Goal: Transaction & Acquisition: Book appointment/travel/reservation

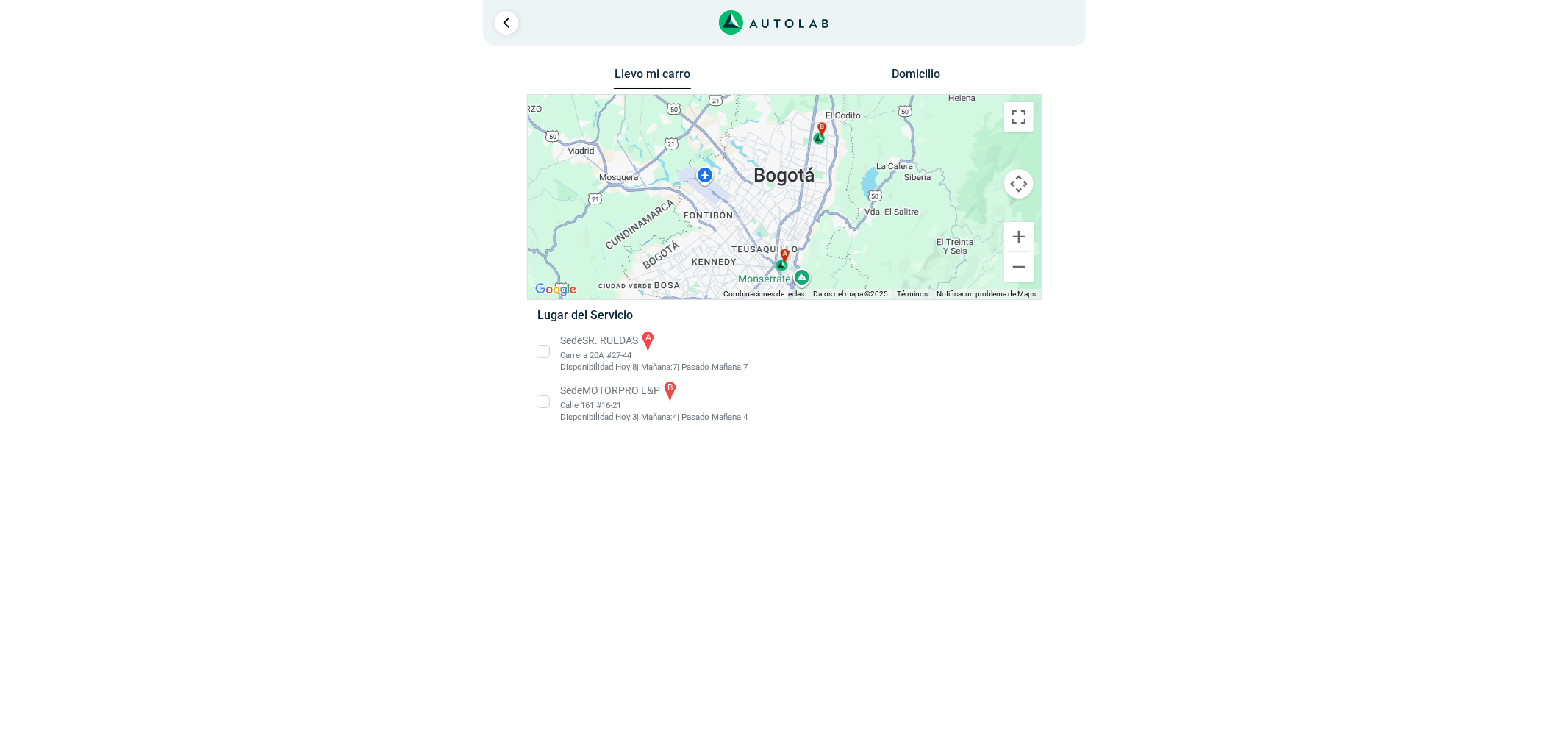
click at [598, 350] on li "Sede SR. RUEDAS a Carrera 20A #27-44 Disponibilidad Hoy: 8 | Mañana: 7 7" at bounding box center [784, 350] width 515 height 44
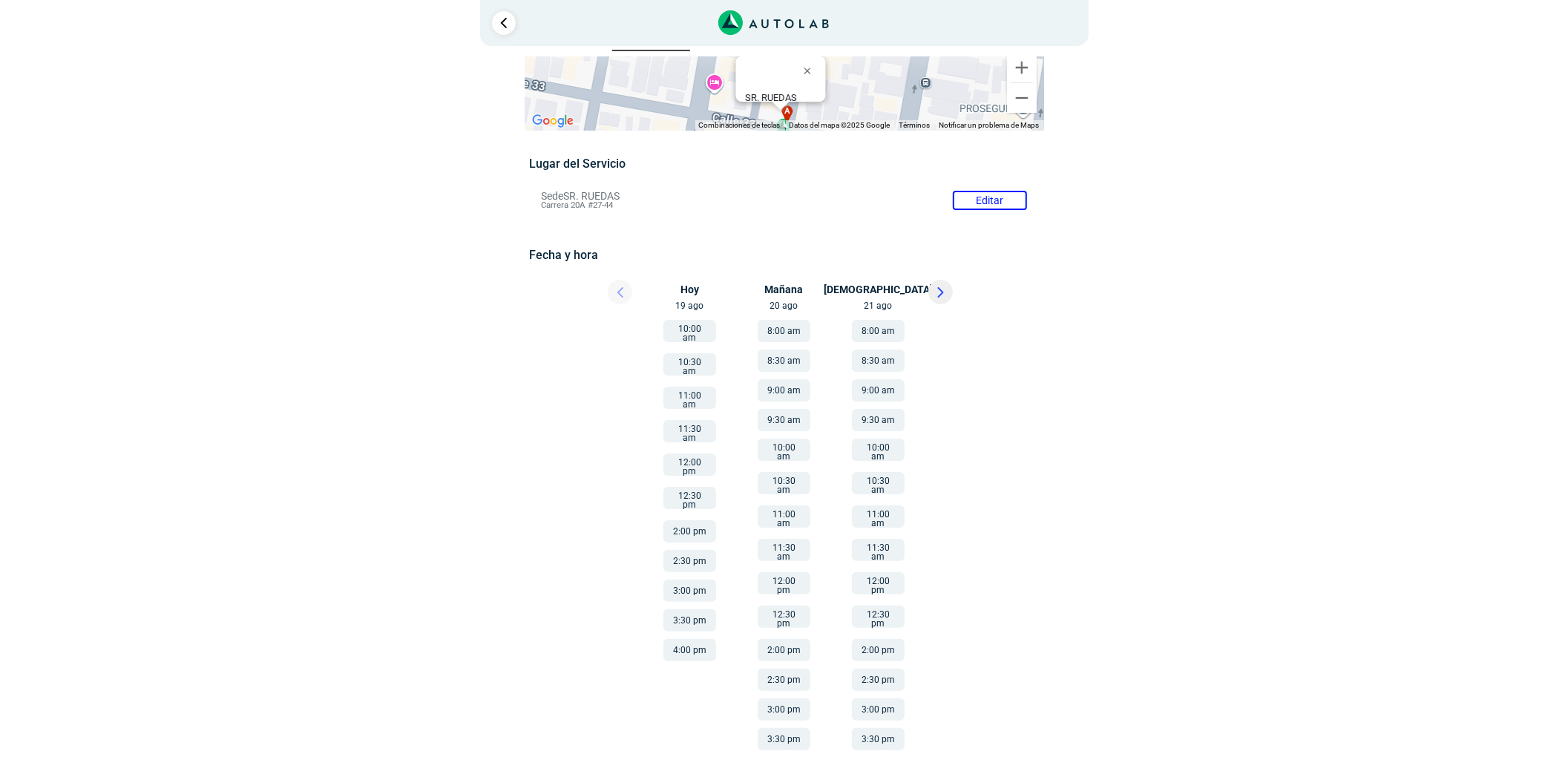
scroll to position [60, 0]
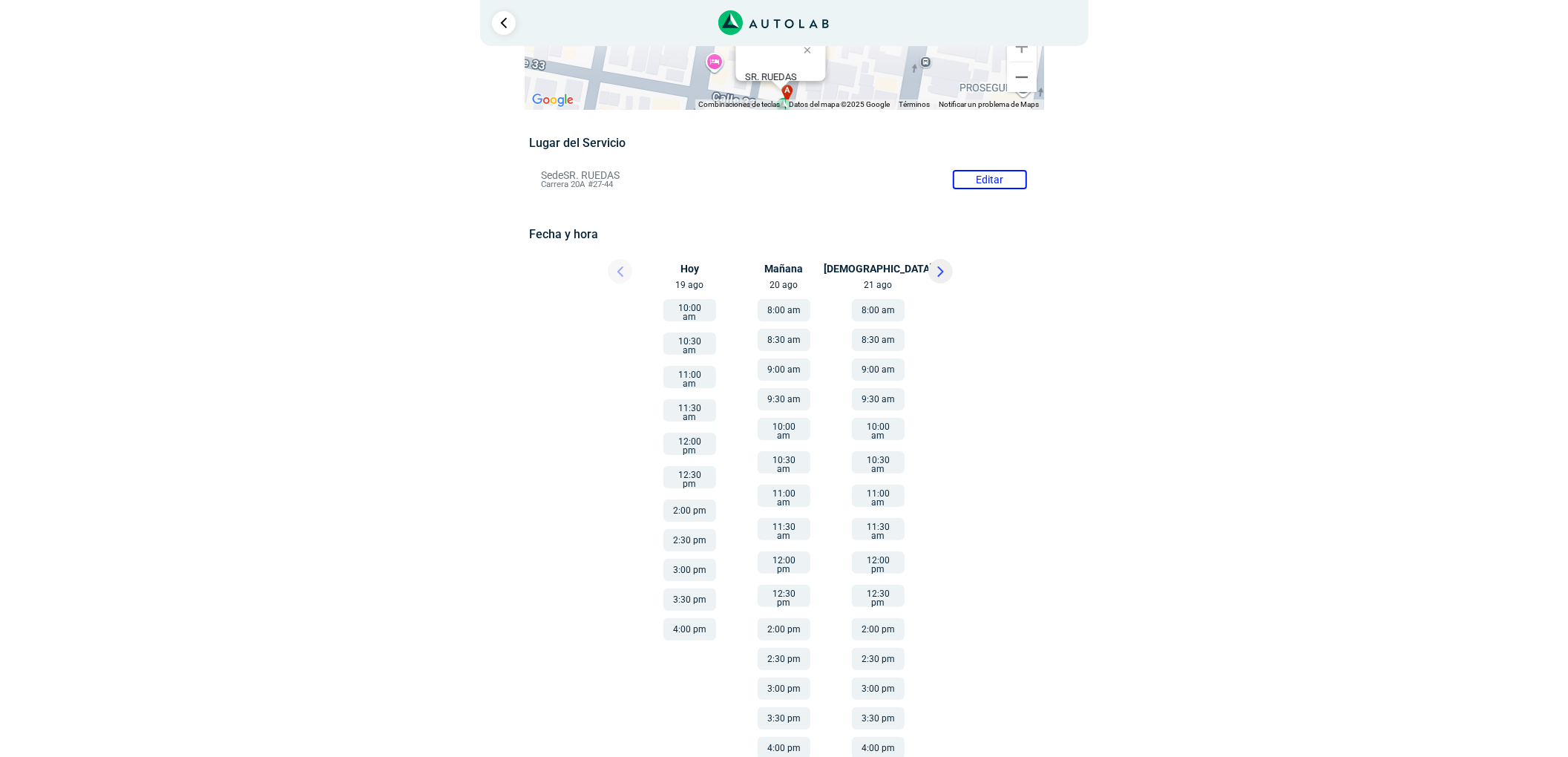
click at [785, 333] on button "8:30 am" at bounding box center [784, 339] width 52 height 23
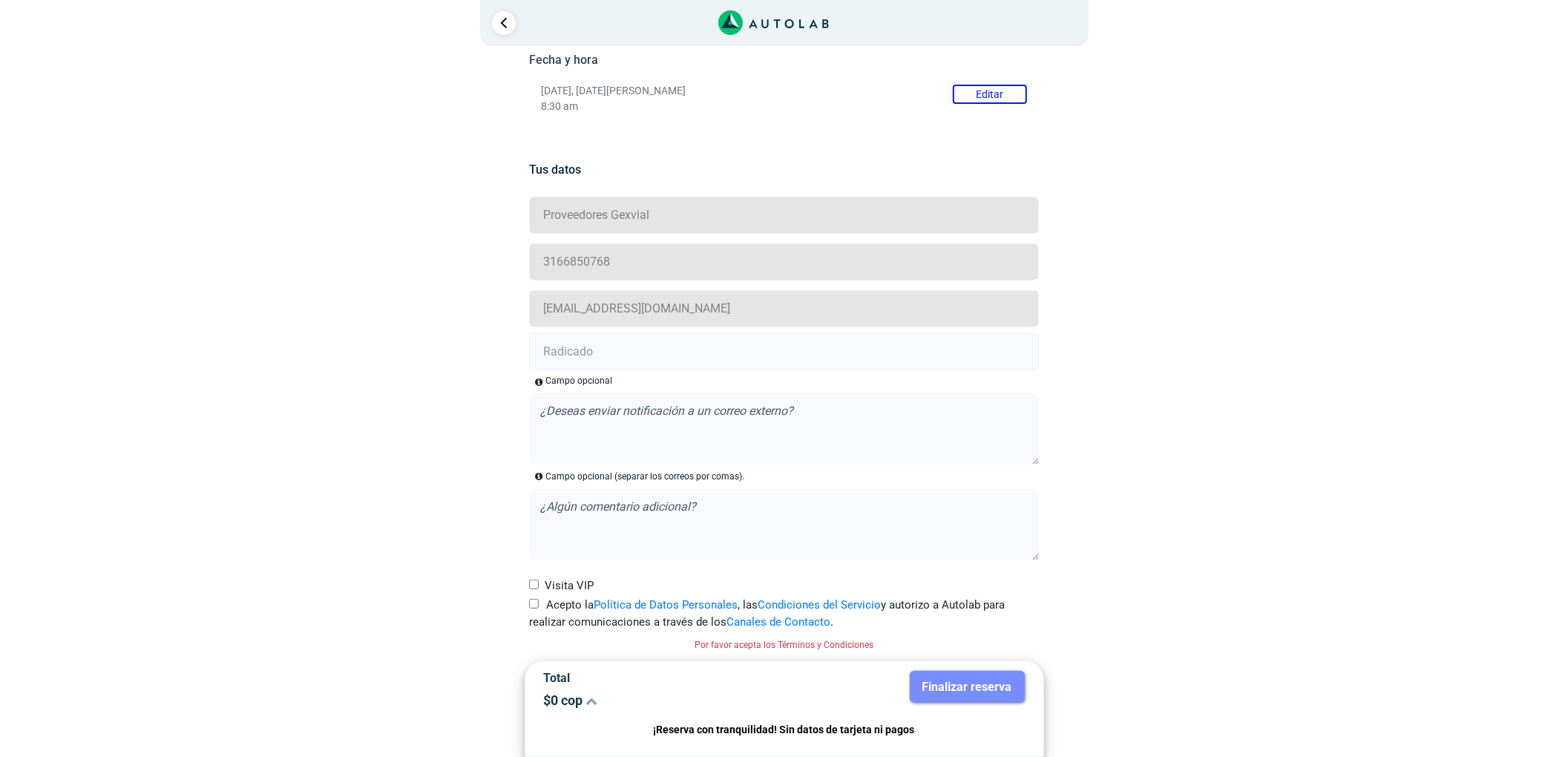
click at [549, 600] on label "Acepto la Política de Datos Personales , las Condiciones del Servicio y autoriz…" at bounding box center [783, 613] width 510 height 33
click at [539, 600] on input "Acepto la Política de Datos Personales , las Condiciones del Servicio y autoriz…" at bounding box center [533, 604] width 10 height 10
checkbox input "true"
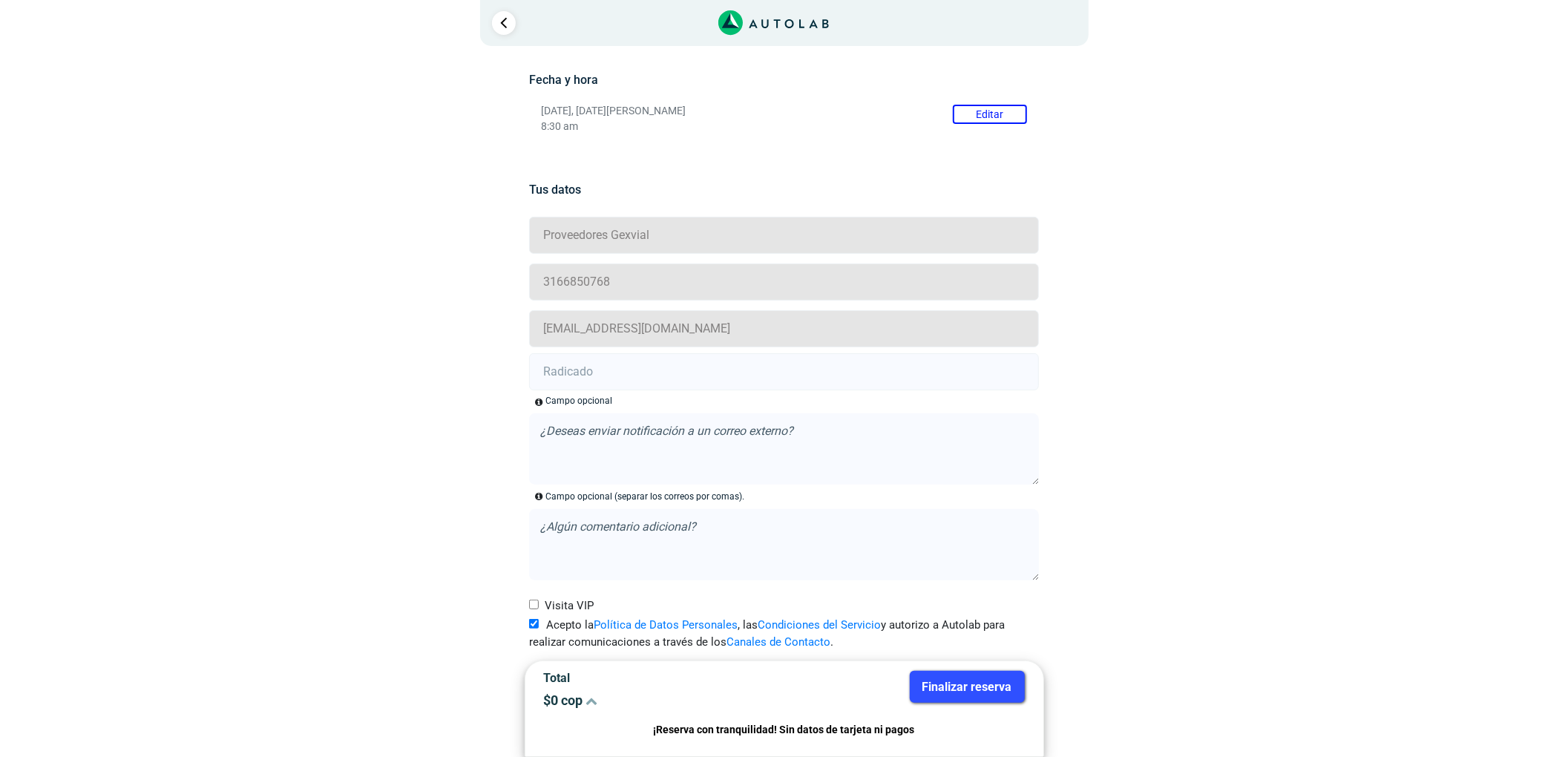
click at [604, 374] on input "text" at bounding box center [783, 371] width 510 height 37
paste input "20906791"
type input "20906791"
click at [959, 687] on button "Finalizar reserva" at bounding box center [966, 686] width 115 height 32
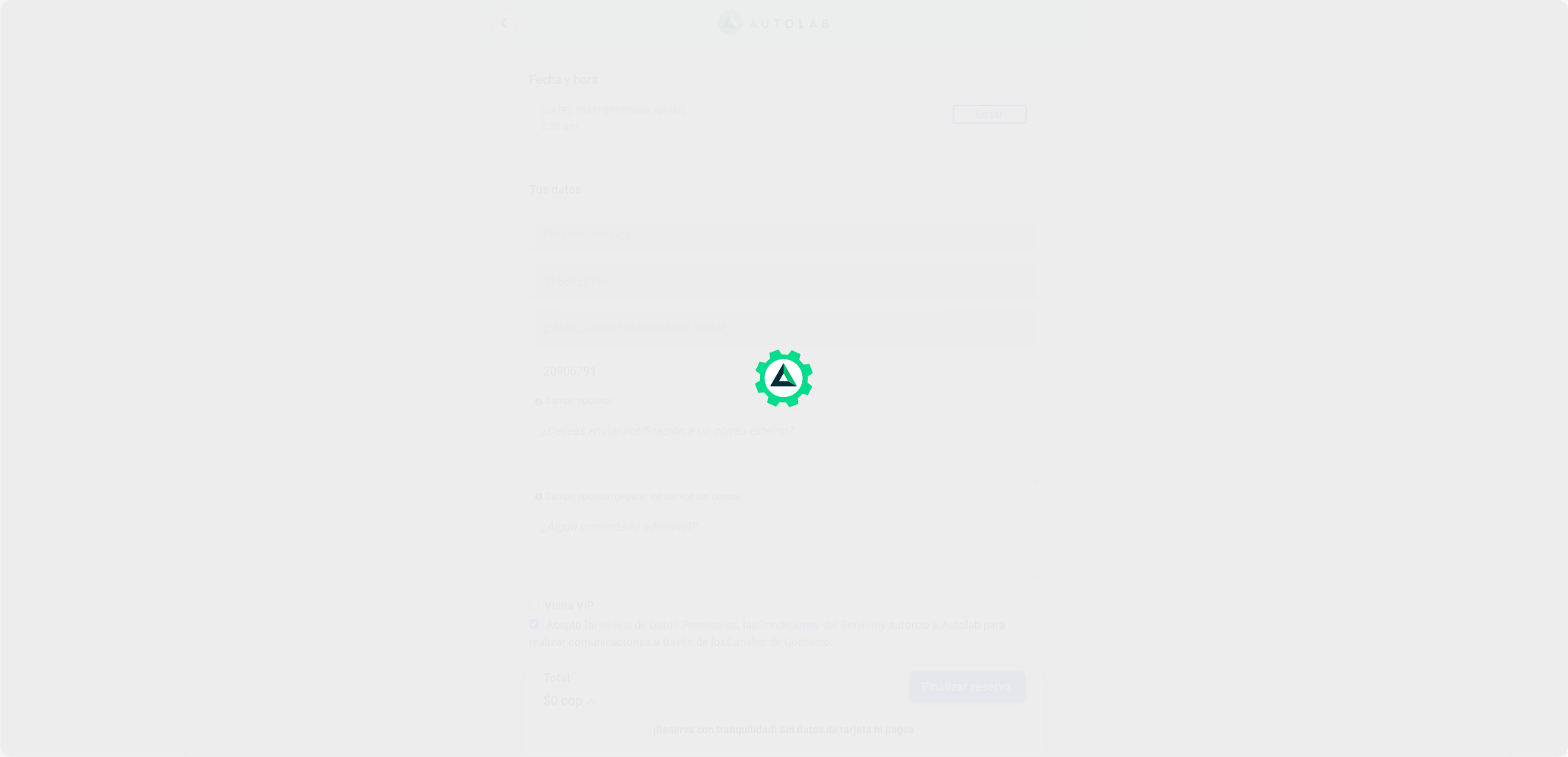
scroll to position [0, 0]
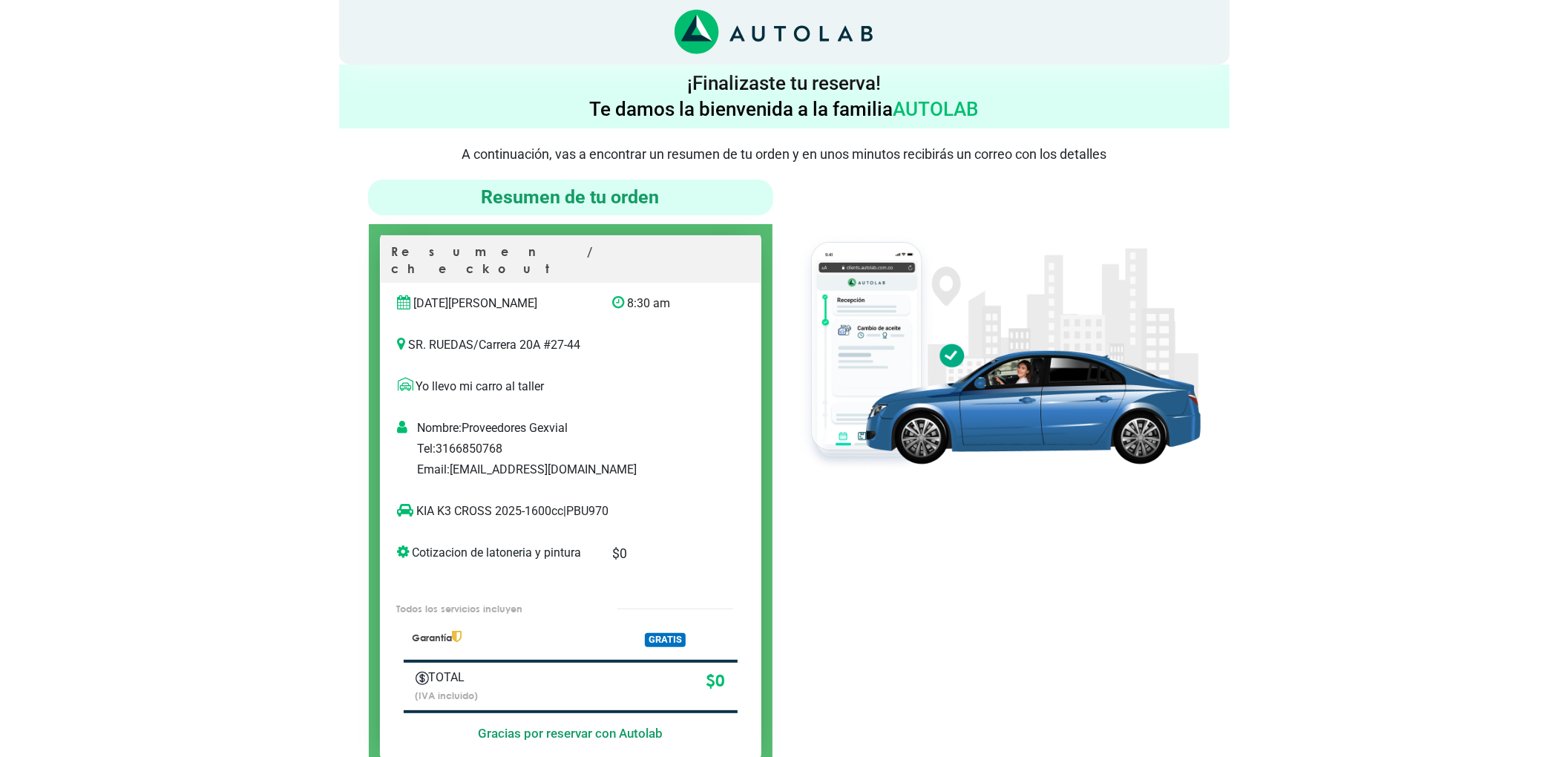
click at [598, 503] on p "KIA K3 CROSS 2025-1600cc | PBU970" at bounding box center [555, 512] width 315 height 18
copy p "PBU970"
click at [598, 503] on p "KIA K3 CROSS 2025-1600cc | PBU970" at bounding box center [555, 512] width 315 height 18
drag, startPoint x: 493, startPoint y: 495, endPoint x: 416, endPoint y: 496, distance: 77.0
click at [416, 503] on p "KIA K3 CROSS 2025-1600cc | PBU970" at bounding box center [555, 512] width 315 height 18
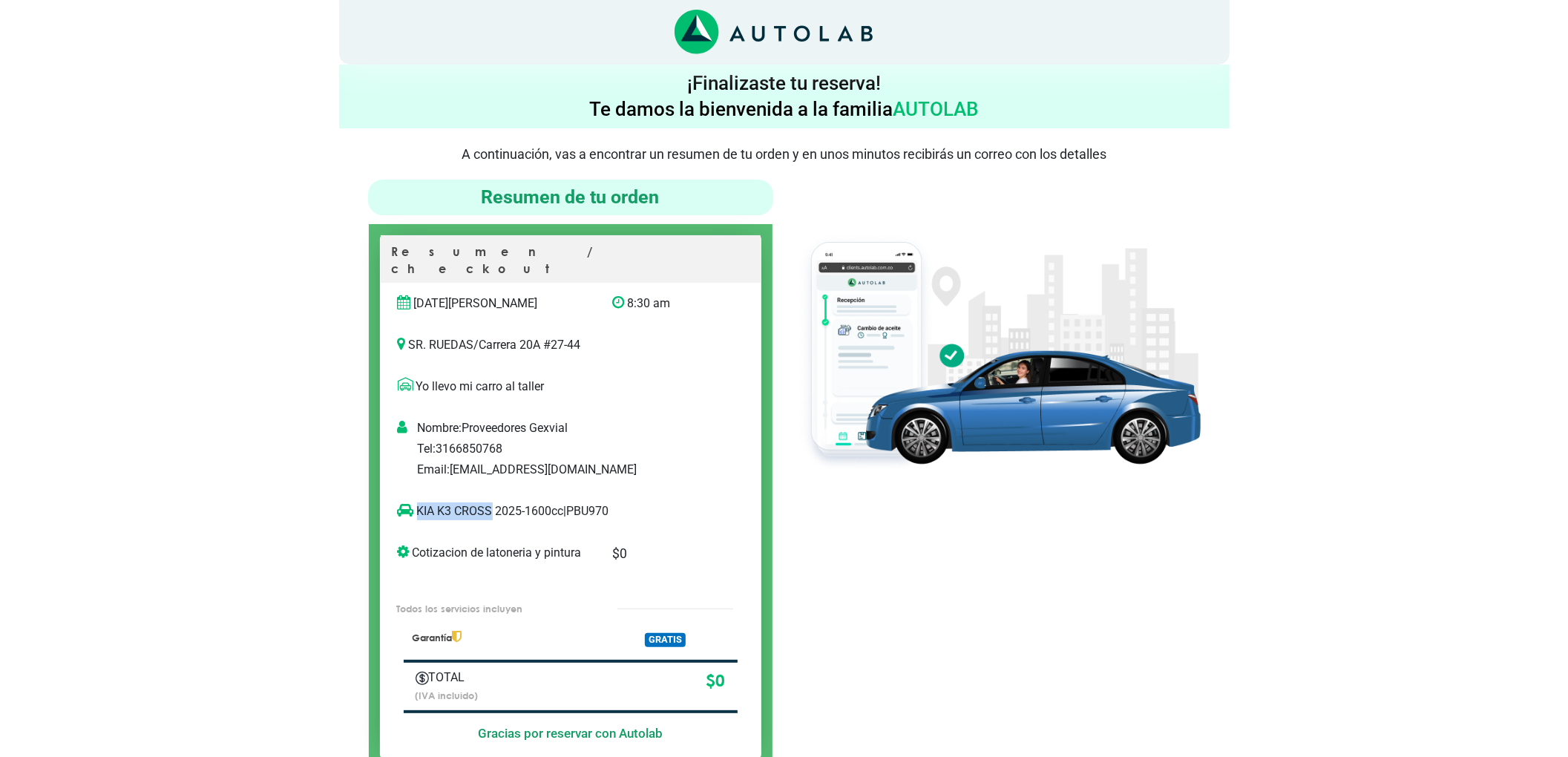
copy p "KIA K3 CROSS"
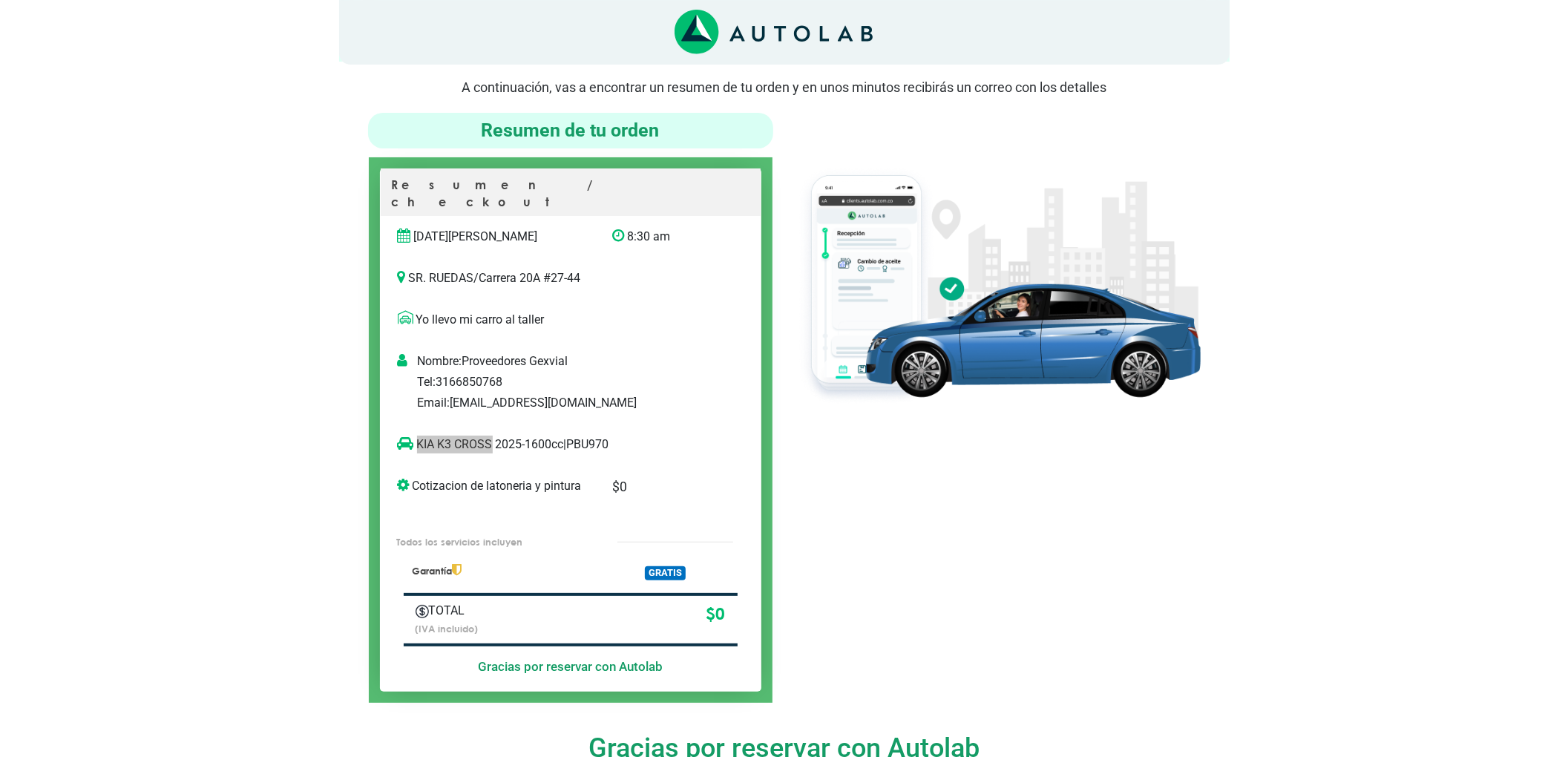
scroll to position [98, 0]
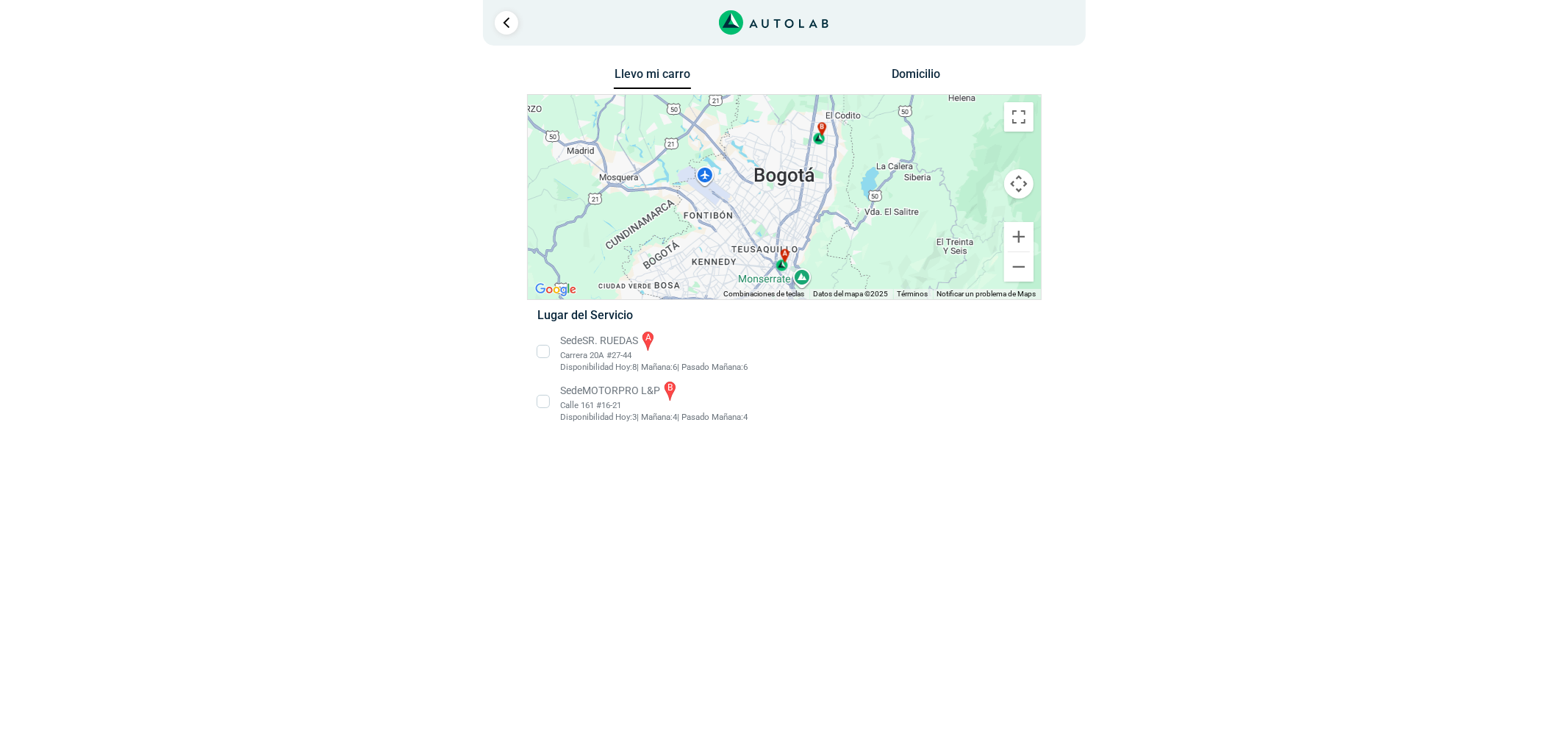
click at [589, 408] on li "Sede MOTORPRO L&P b Calle 161 #16-21 Disponibilidad [DATE]: 3 | [DATE]: 4 4" at bounding box center [784, 400] width 515 height 44
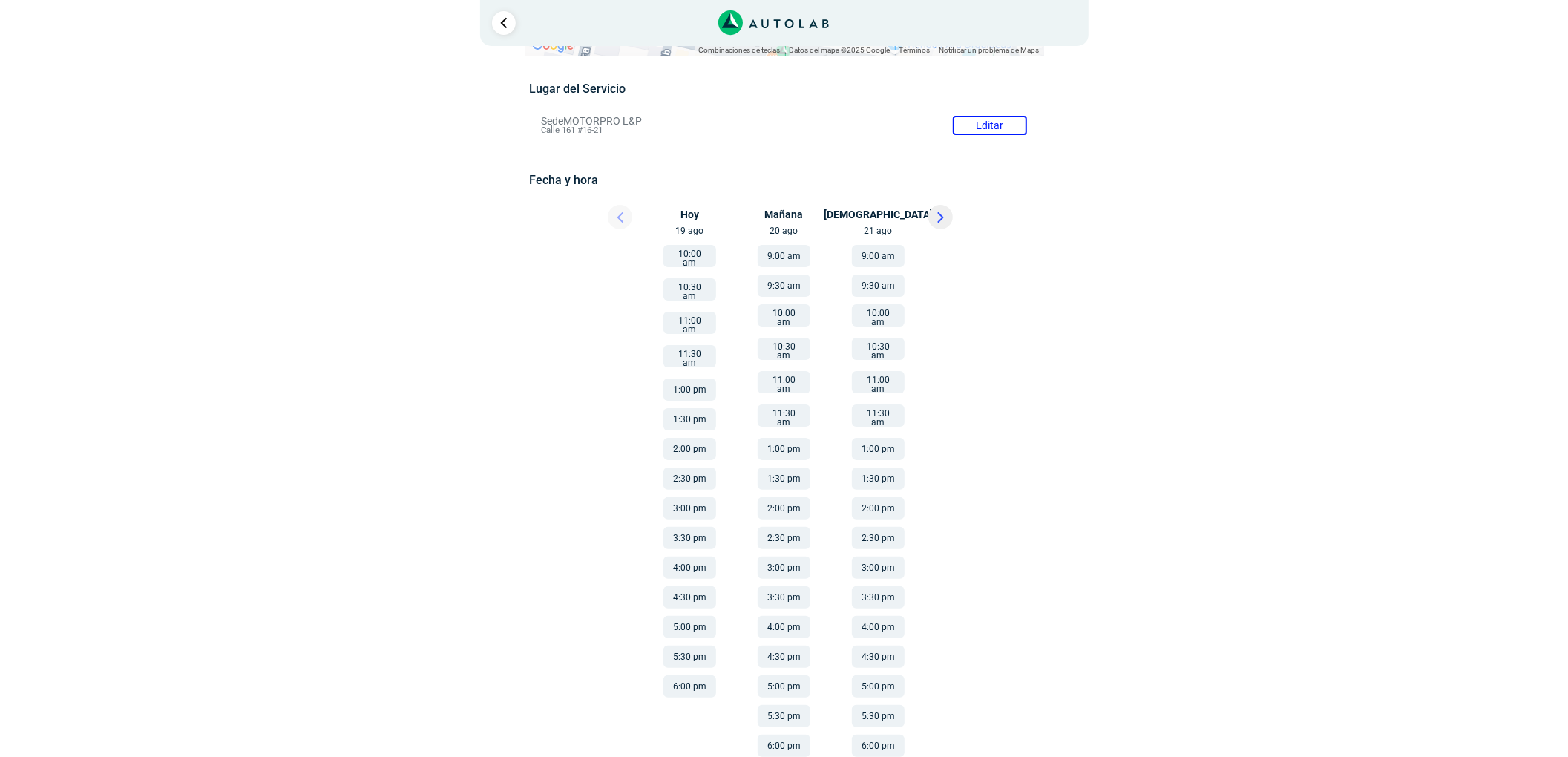
scroll to position [119, 0]
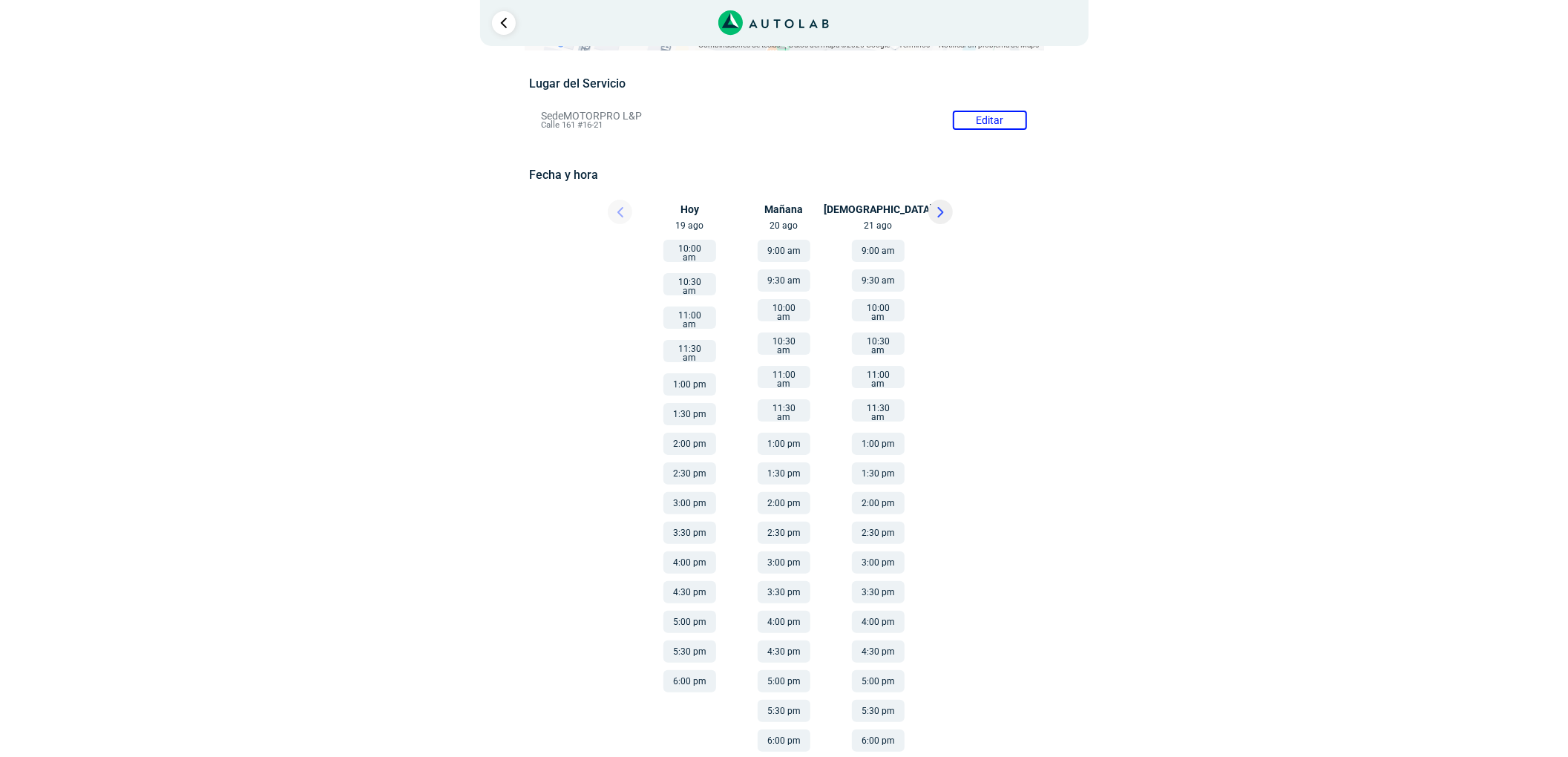
click at [788, 311] on button "10:00 am" at bounding box center [784, 309] width 52 height 23
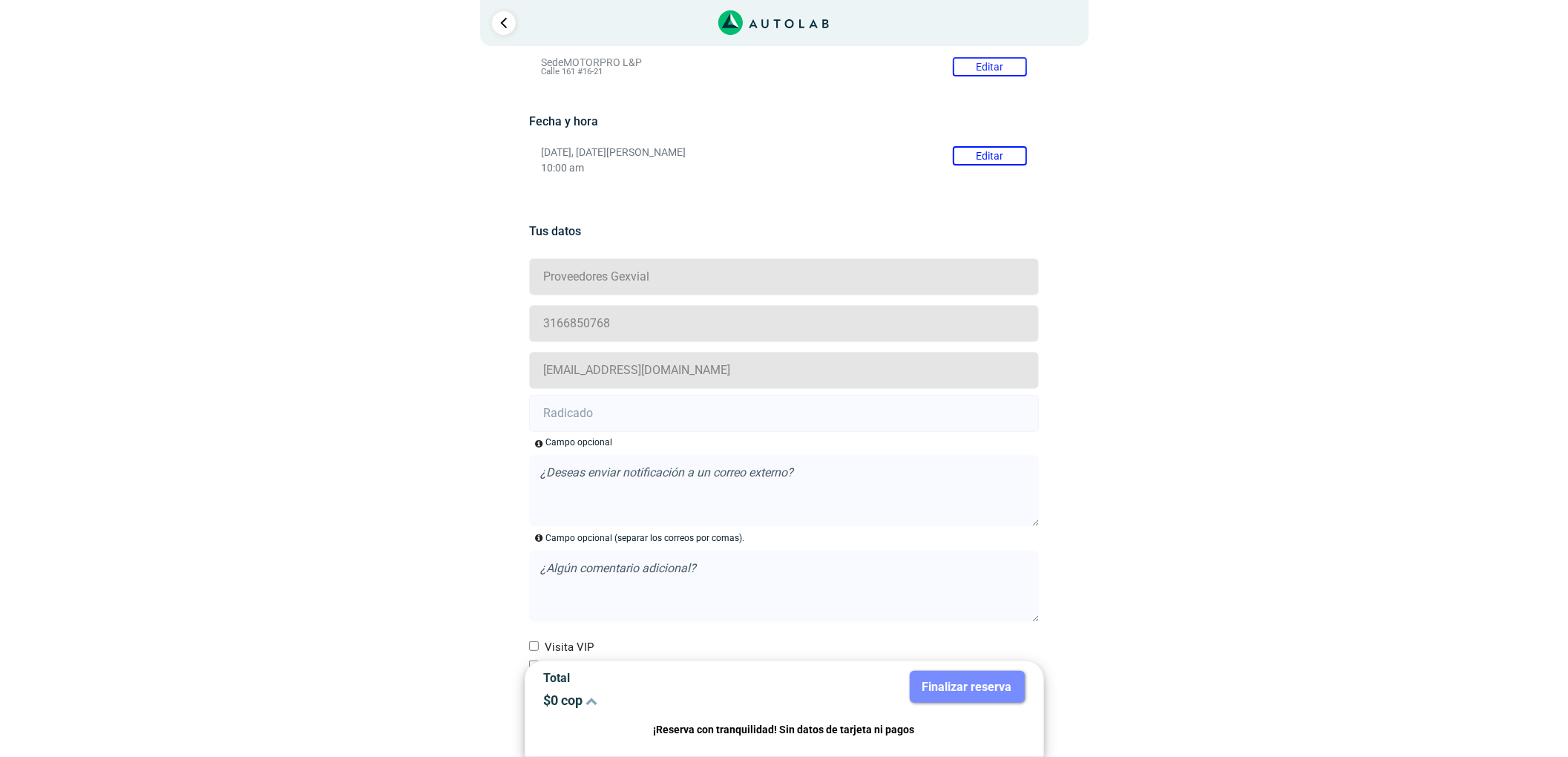
scroll to position [235, 0]
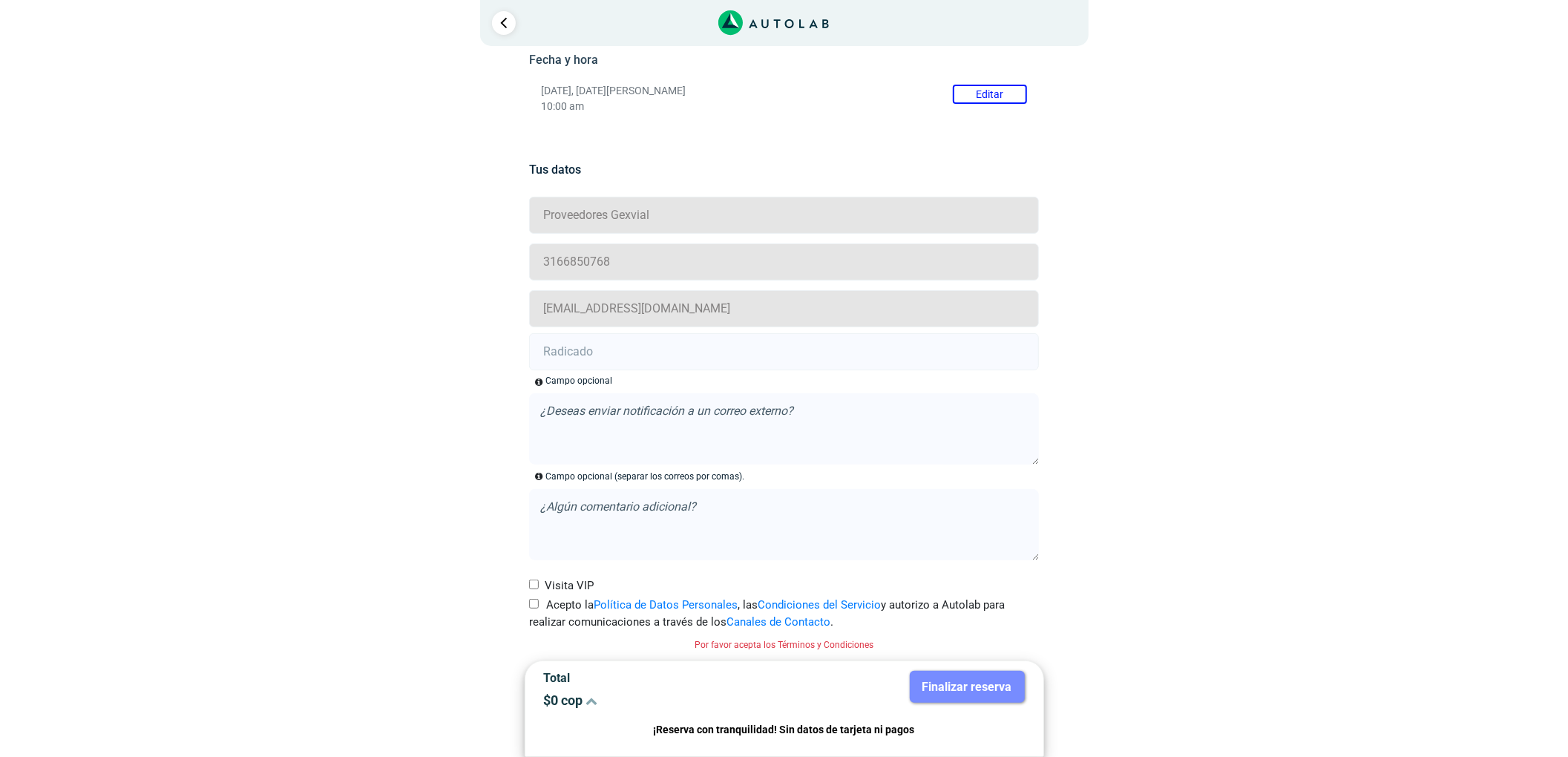
click at [536, 604] on input "Acepto la Política de Datos Personales , las Condiciones del Servicio y autoriz…" at bounding box center [533, 604] width 10 height 10
checkbox input "true"
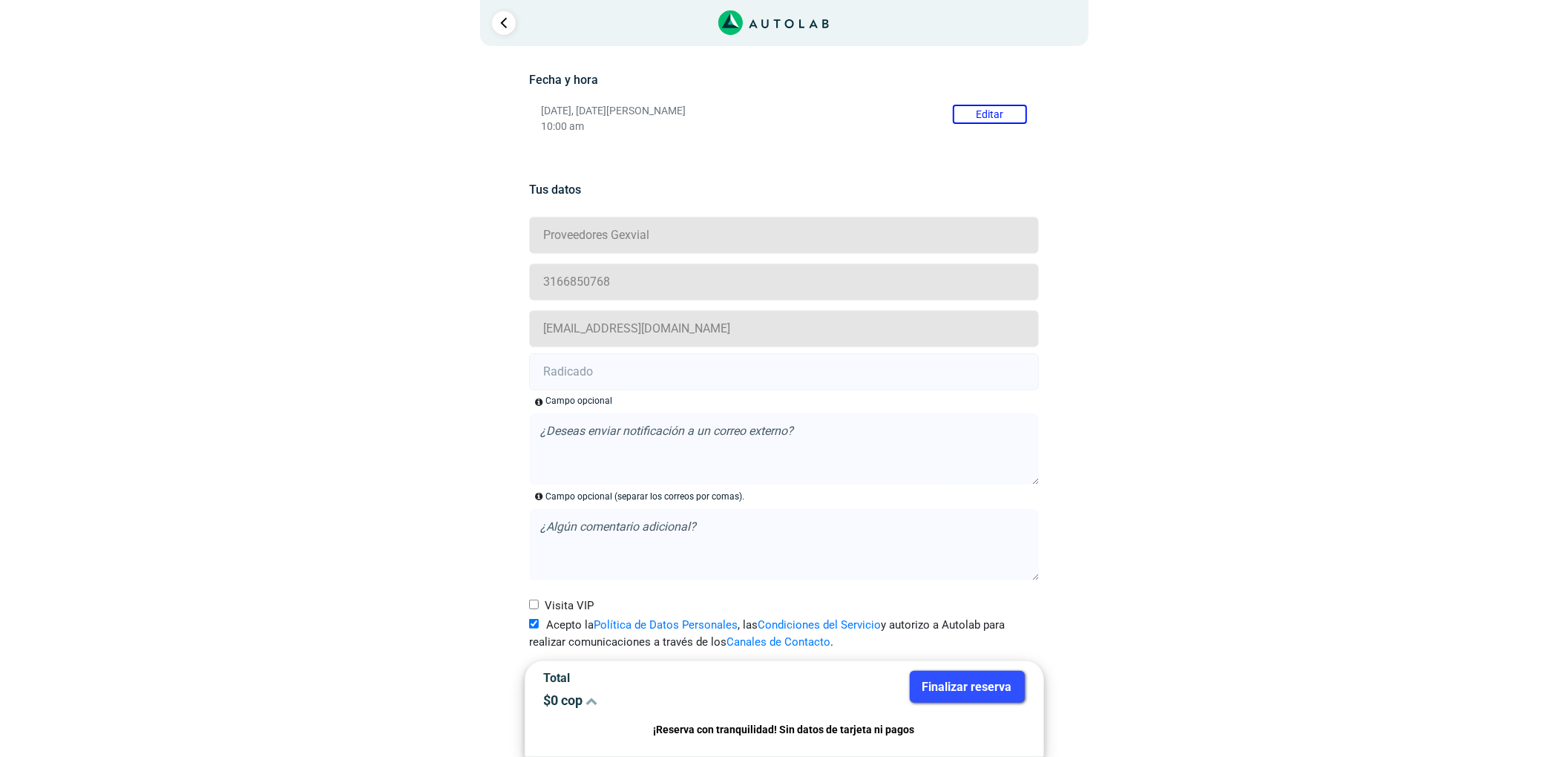
drag, startPoint x: 604, startPoint y: 380, endPoint x: 7, endPoint y: 491, distance: 607.2
click at [604, 378] on input "text" at bounding box center [783, 371] width 510 height 37
click at [635, 373] on input "text" at bounding box center [783, 371] width 510 height 37
paste input "20906039"
type input "20906039"
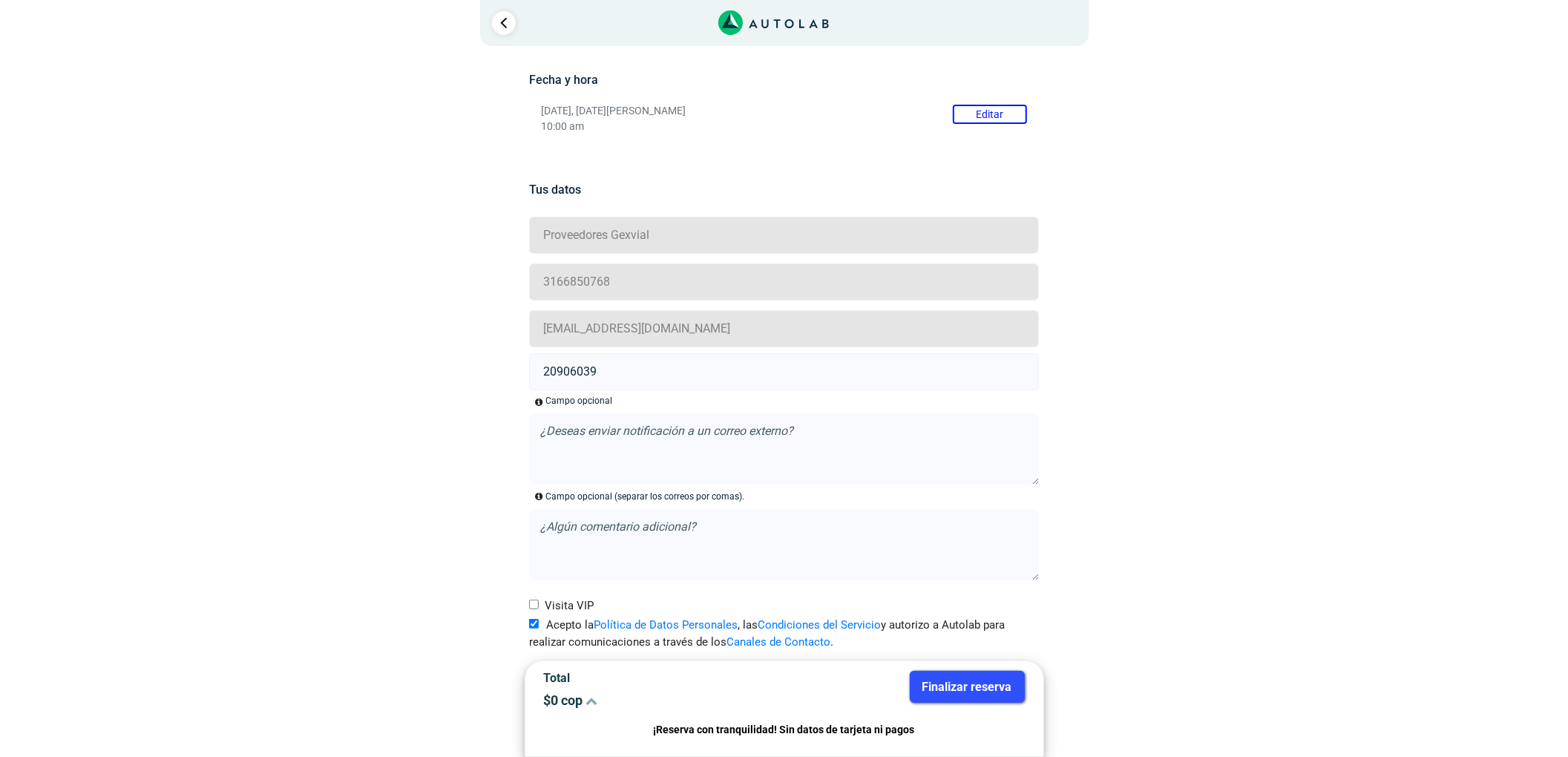
click at [925, 672] on button "Finalizar reserva" at bounding box center [966, 686] width 115 height 32
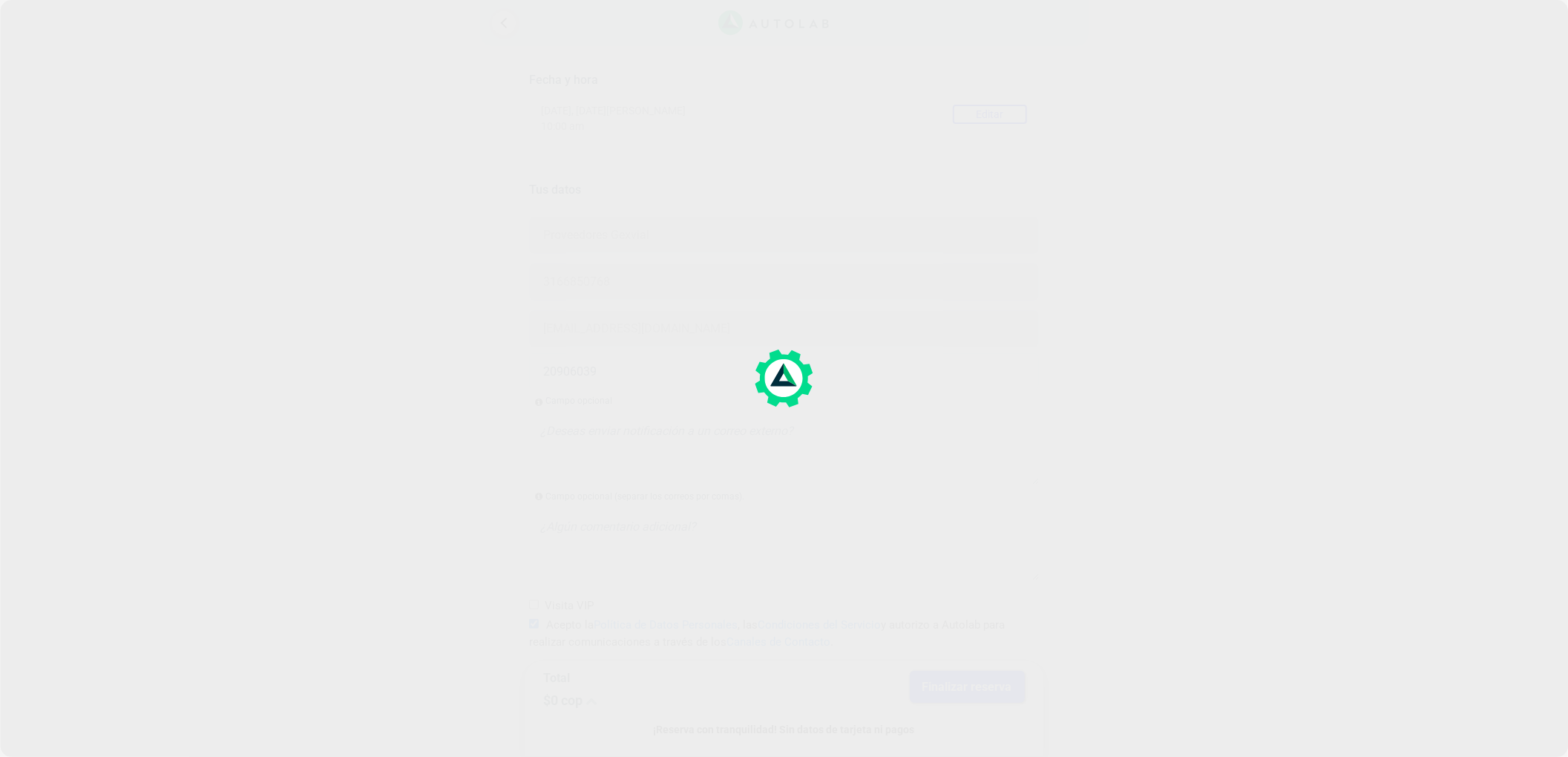
scroll to position [0, 0]
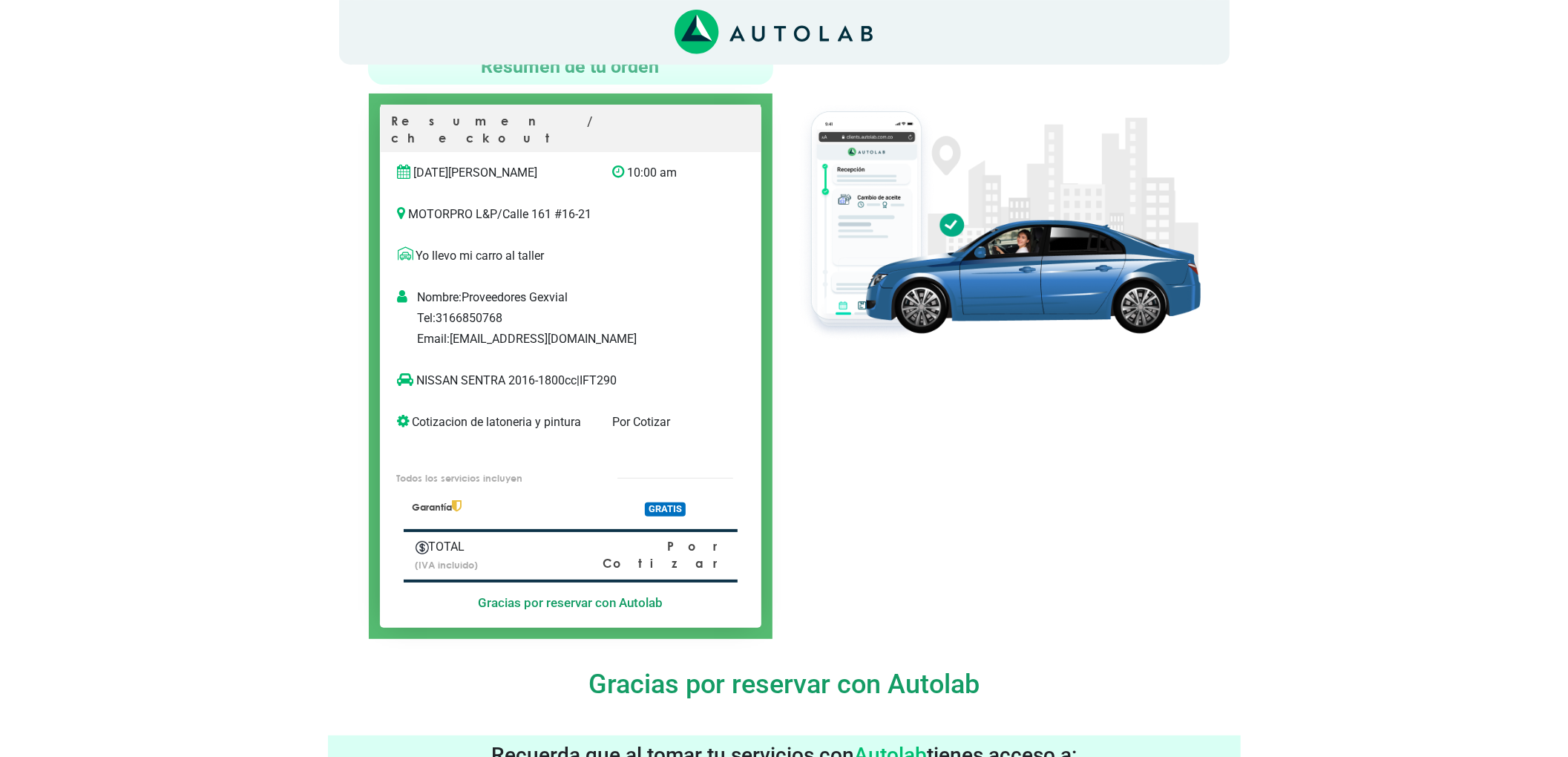
scroll to position [98, 0]
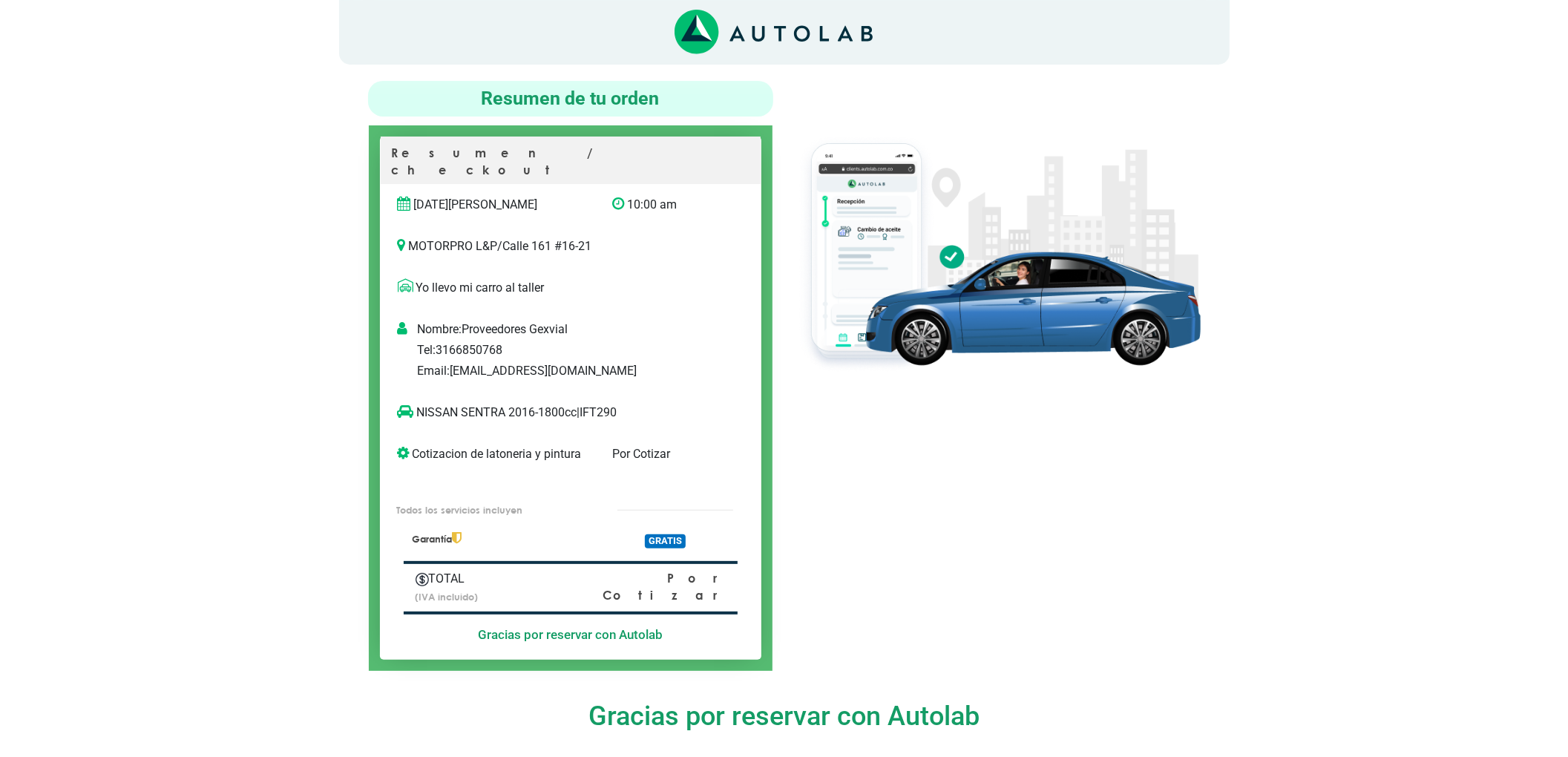
click at [603, 403] on p "NISSAN SENTRA 2016-1800cc | IFT290" at bounding box center [555, 412] width 315 height 18
copy p "IFT290"
drag, startPoint x: 507, startPoint y: 399, endPoint x: 405, endPoint y: 401, distance: 102.0
click at [405, 403] on p "NISSAN SENTRA 2016-1800cc | IFT290" at bounding box center [555, 412] width 315 height 18
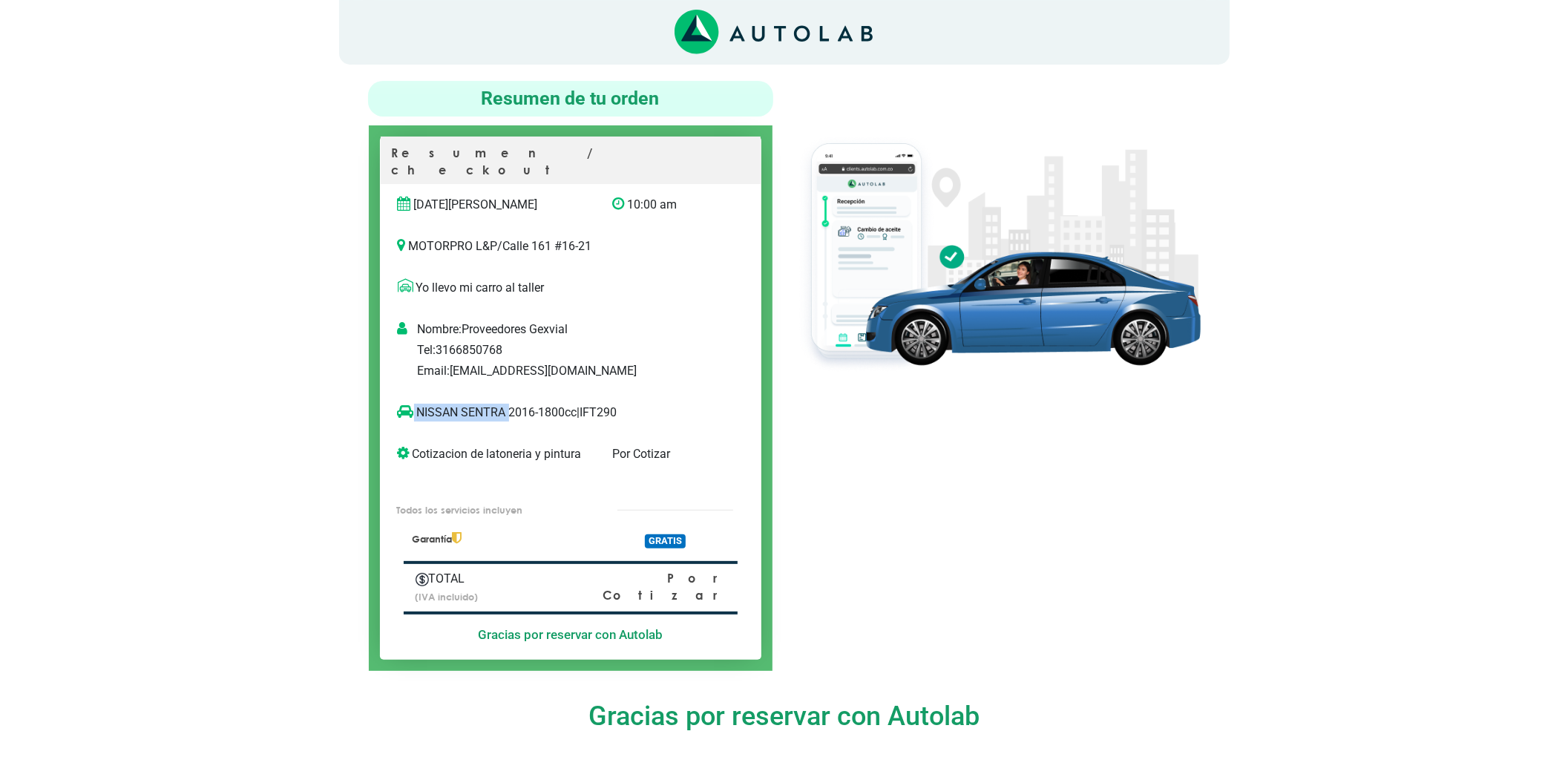
copy p "NISSAN SENTRA"
click at [945, 434] on div at bounding box center [998, 376] width 428 height 590
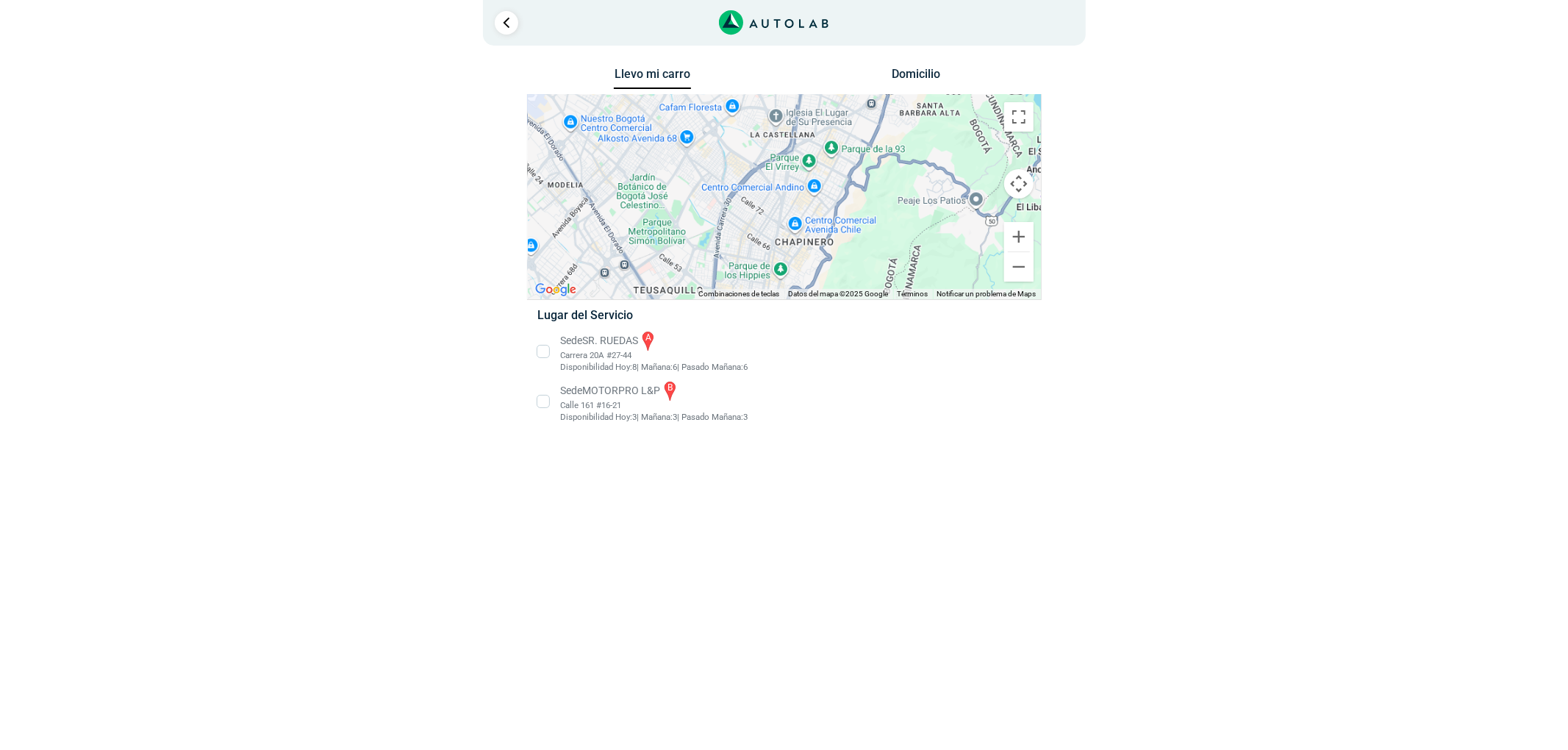
drag, startPoint x: 830, startPoint y: 232, endPoint x: 910, endPoint y: 105, distance: 150.1
click at [910, 105] on div "a b" at bounding box center [784, 197] width 513 height 205
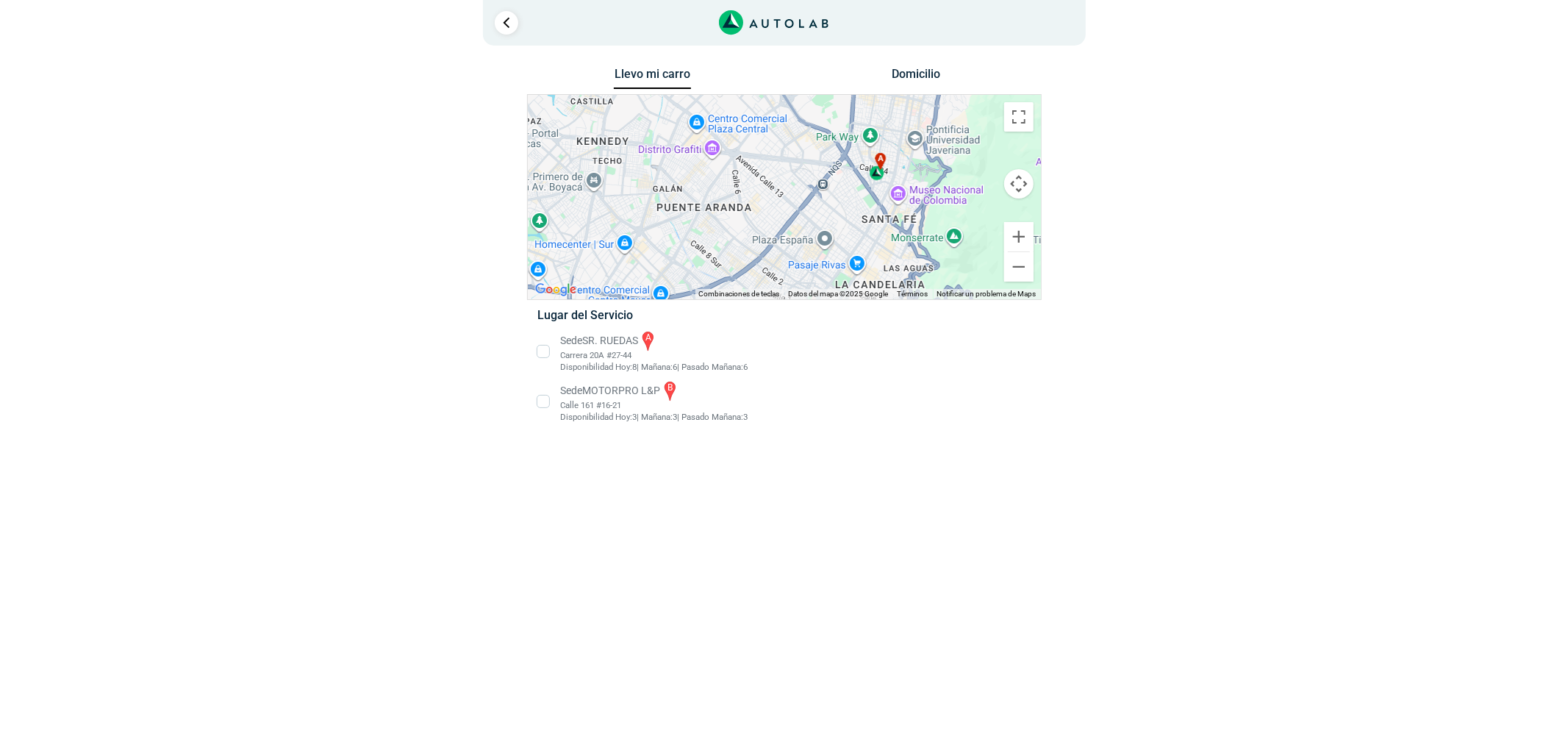
drag, startPoint x: 856, startPoint y: 212, endPoint x: 823, endPoint y: 191, distance: 39.1
click at [826, 192] on div "a b" at bounding box center [784, 197] width 513 height 205
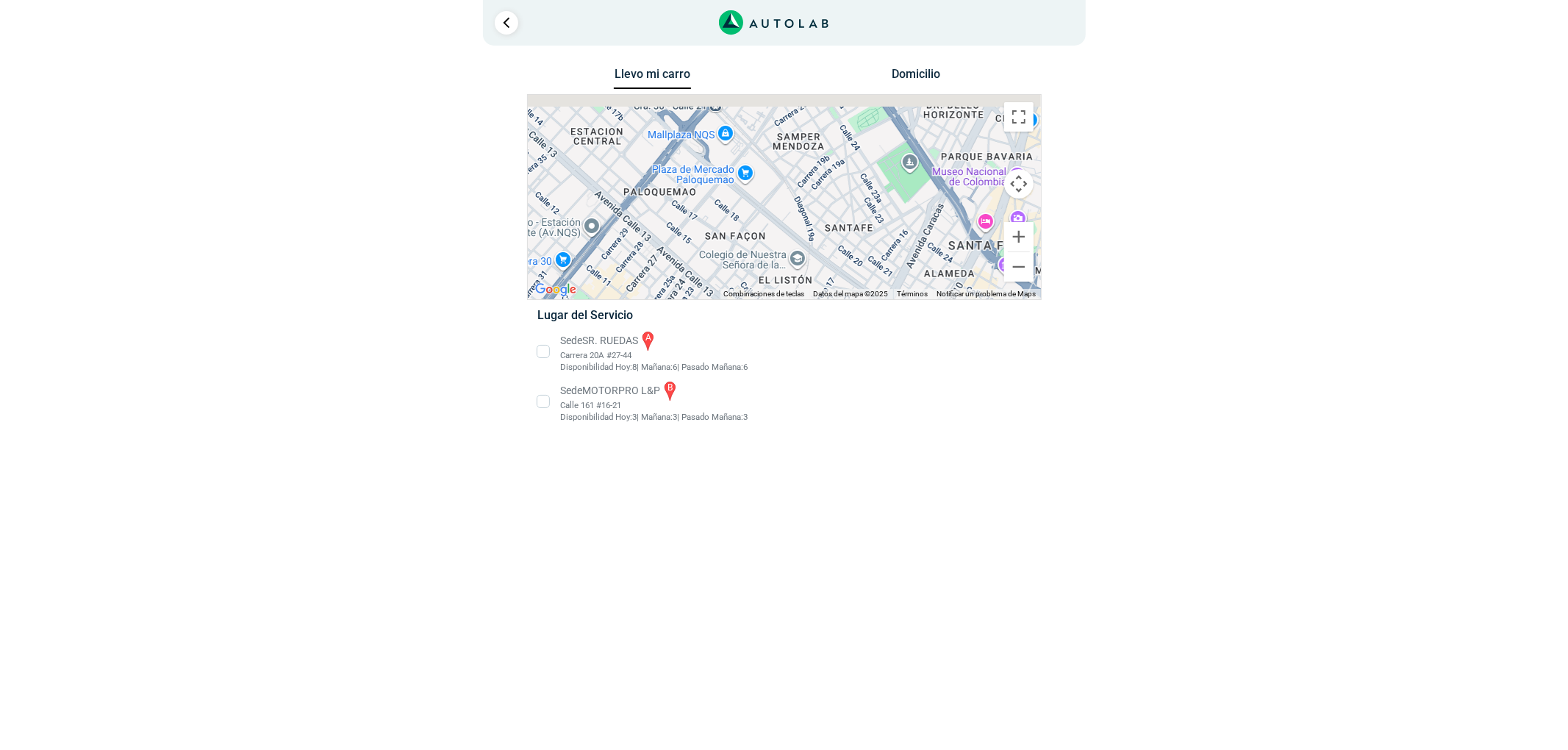
drag, startPoint x: 883, startPoint y: 154, endPoint x: 794, endPoint y: 244, distance: 126.6
click at [788, 253] on div "a b" at bounding box center [784, 197] width 513 height 205
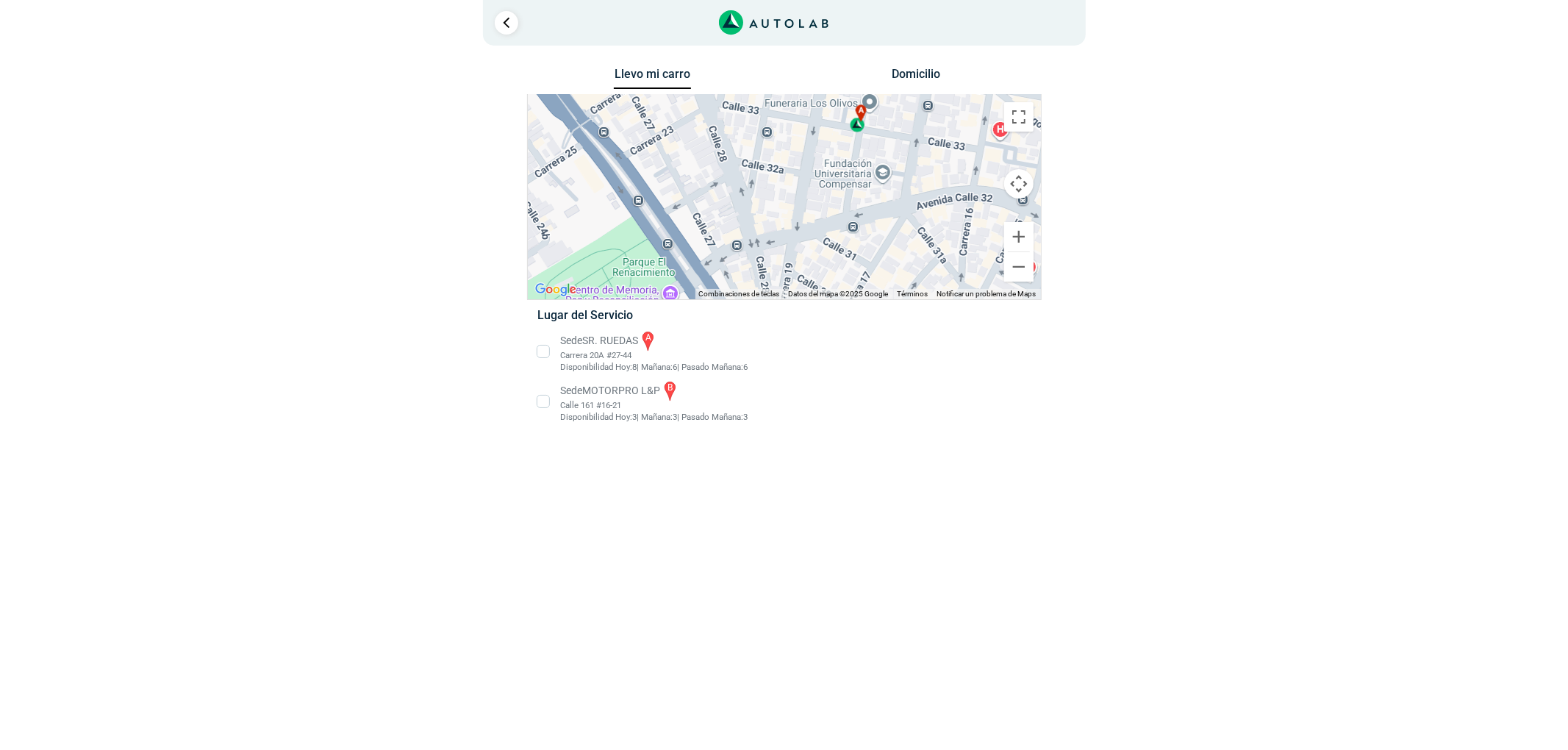
drag, startPoint x: 854, startPoint y: 159, endPoint x: 813, endPoint y: 274, distance: 122.1
click at [819, 280] on div "a b" at bounding box center [784, 197] width 513 height 205
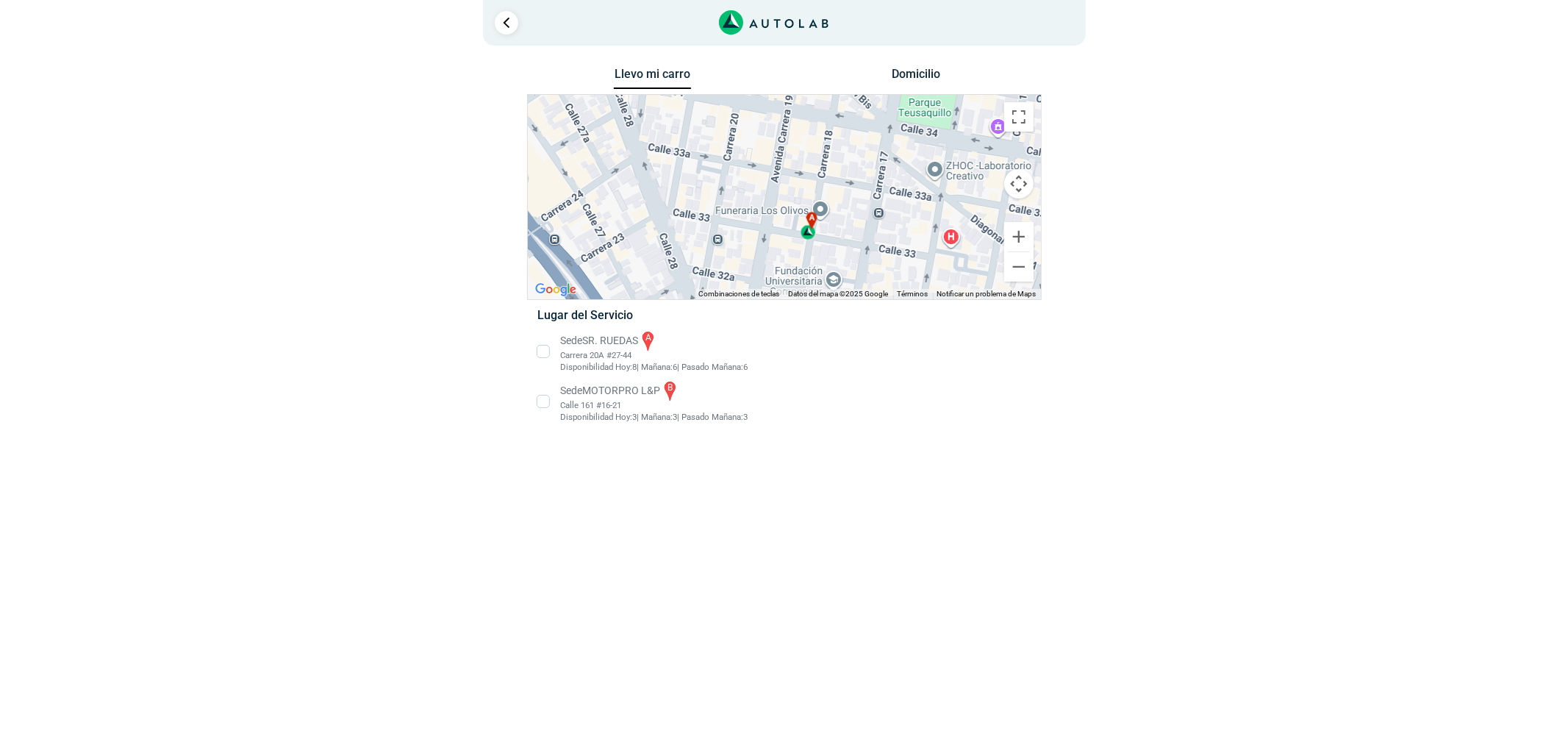
drag, startPoint x: 839, startPoint y: 213, endPoint x: 797, endPoint y: 309, distance: 104.8
click at [797, 310] on div "Llevo mi carro [GEOGRAPHIC_DATA] ← Mover a la izquierda → Mover a la derecha ↑ …" at bounding box center [785, 254] width 515 height 379
click at [573, 358] on li "Sede SR. [PERSON_NAME] a Carrera 20A #27-44 Disponibilidad Hoy: 8 | Mañana: 6 6" at bounding box center [784, 350] width 515 height 44
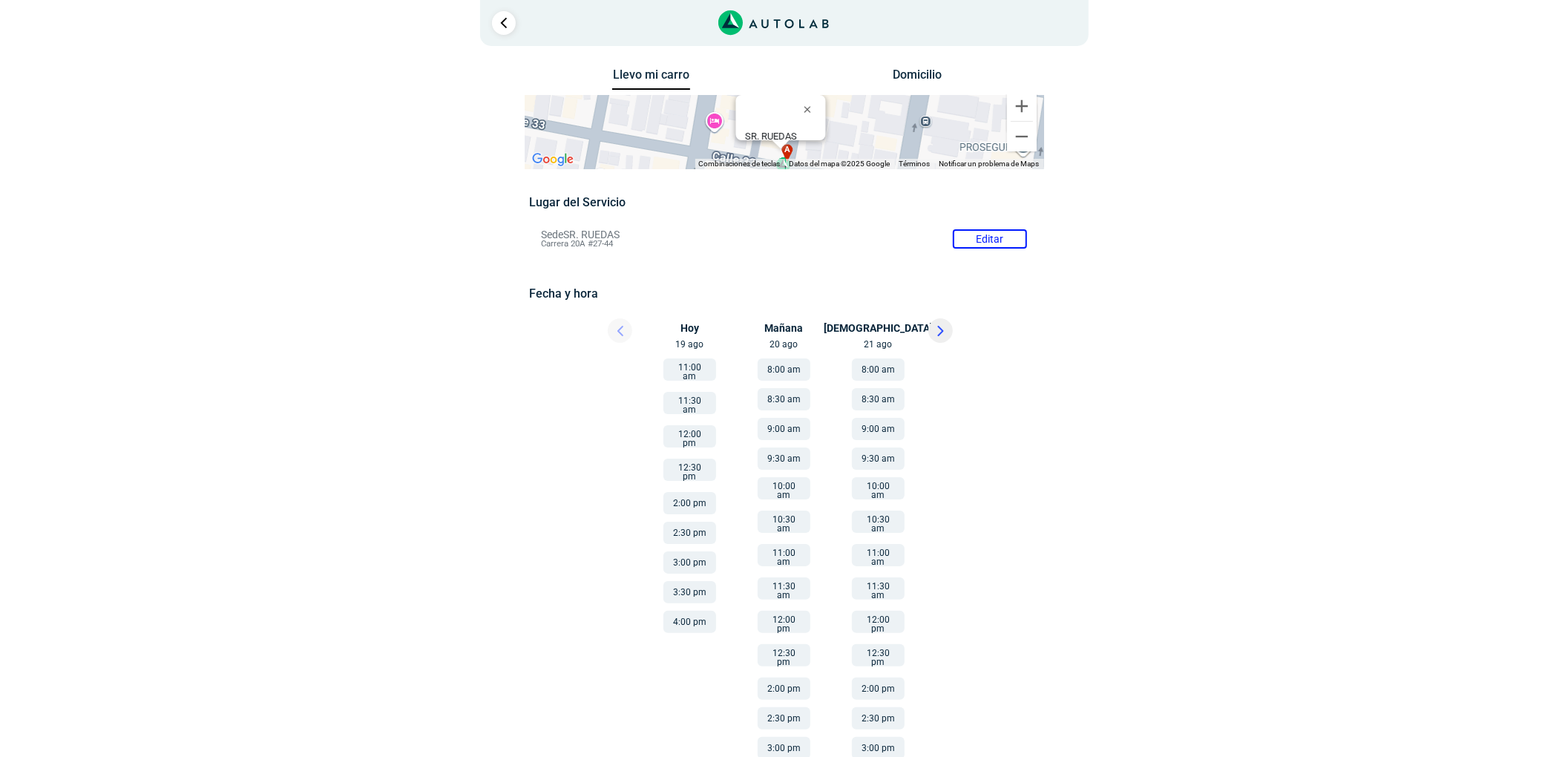
click at [946, 324] on div at bounding box center [961, 335] width 89 height 32
click at [944, 333] on button at bounding box center [940, 330] width 24 height 24
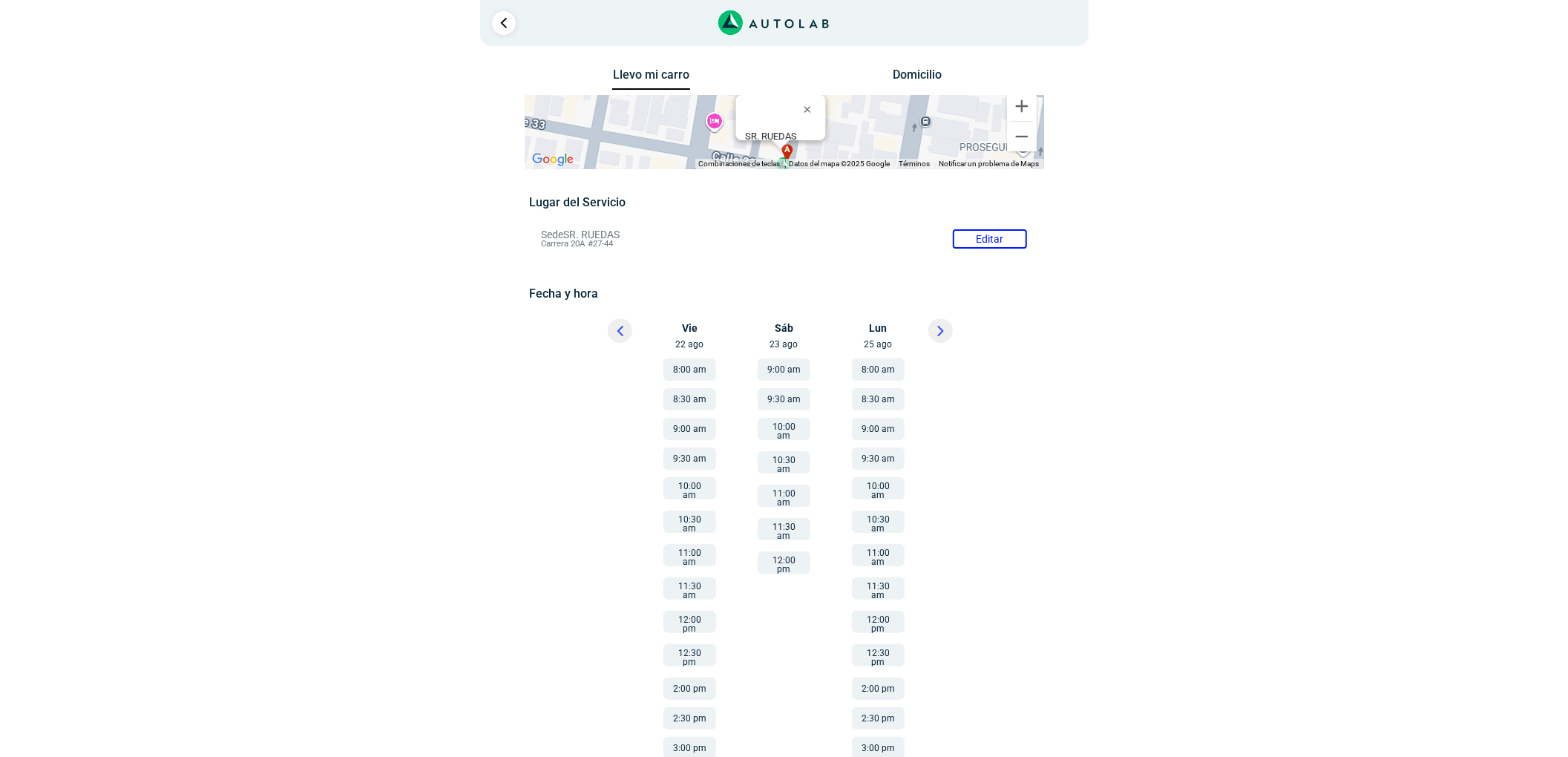
click at [793, 551] on button "12:00 pm" at bounding box center [784, 562] width 52 height 23
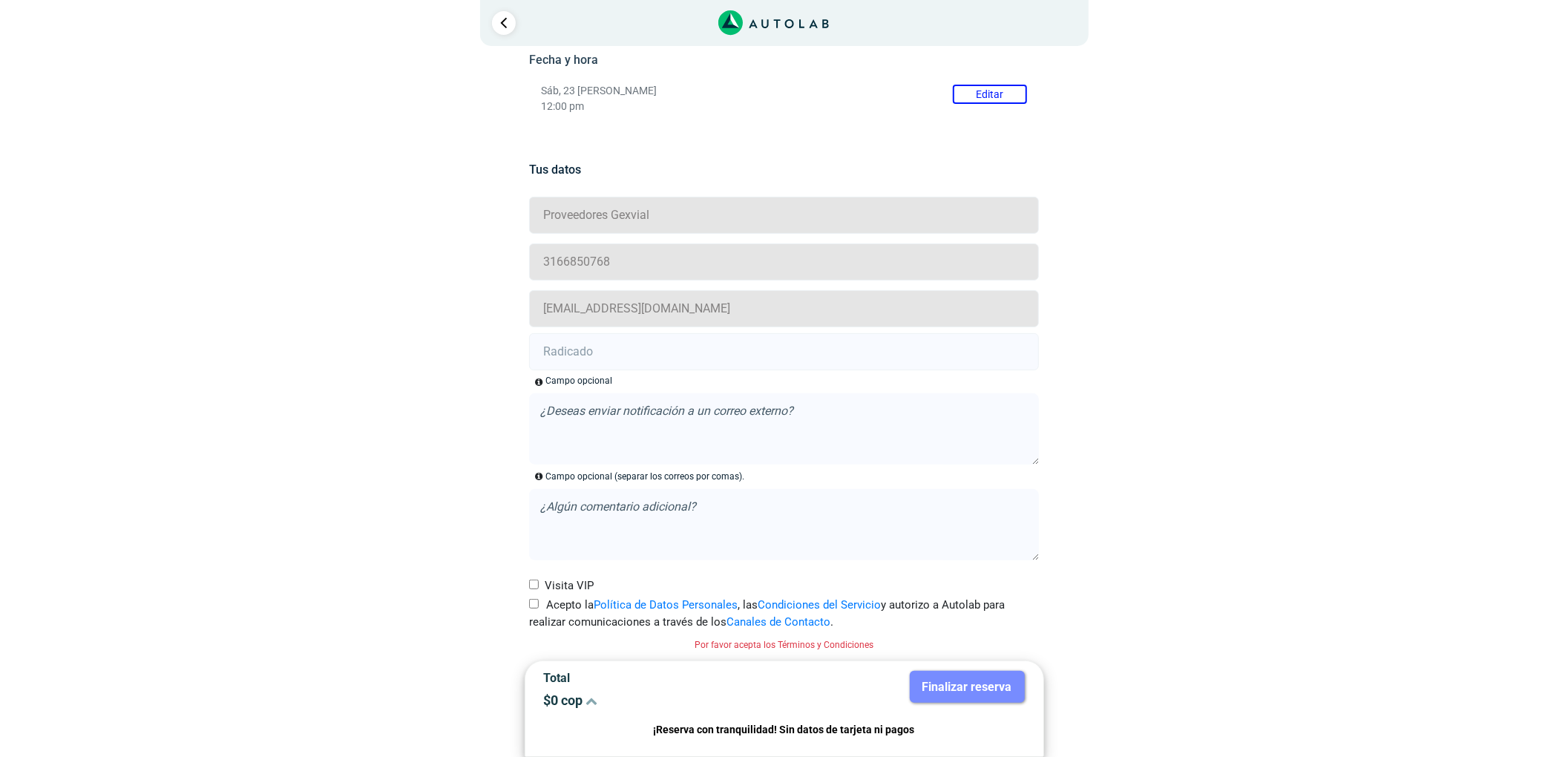
click at [536, 605] on input "Acepto la Política de Datos Personales , las Condiciones del Servicio y autoriz…" at bounding box center [533, 604] width 10 height 10
checkbox input "true"
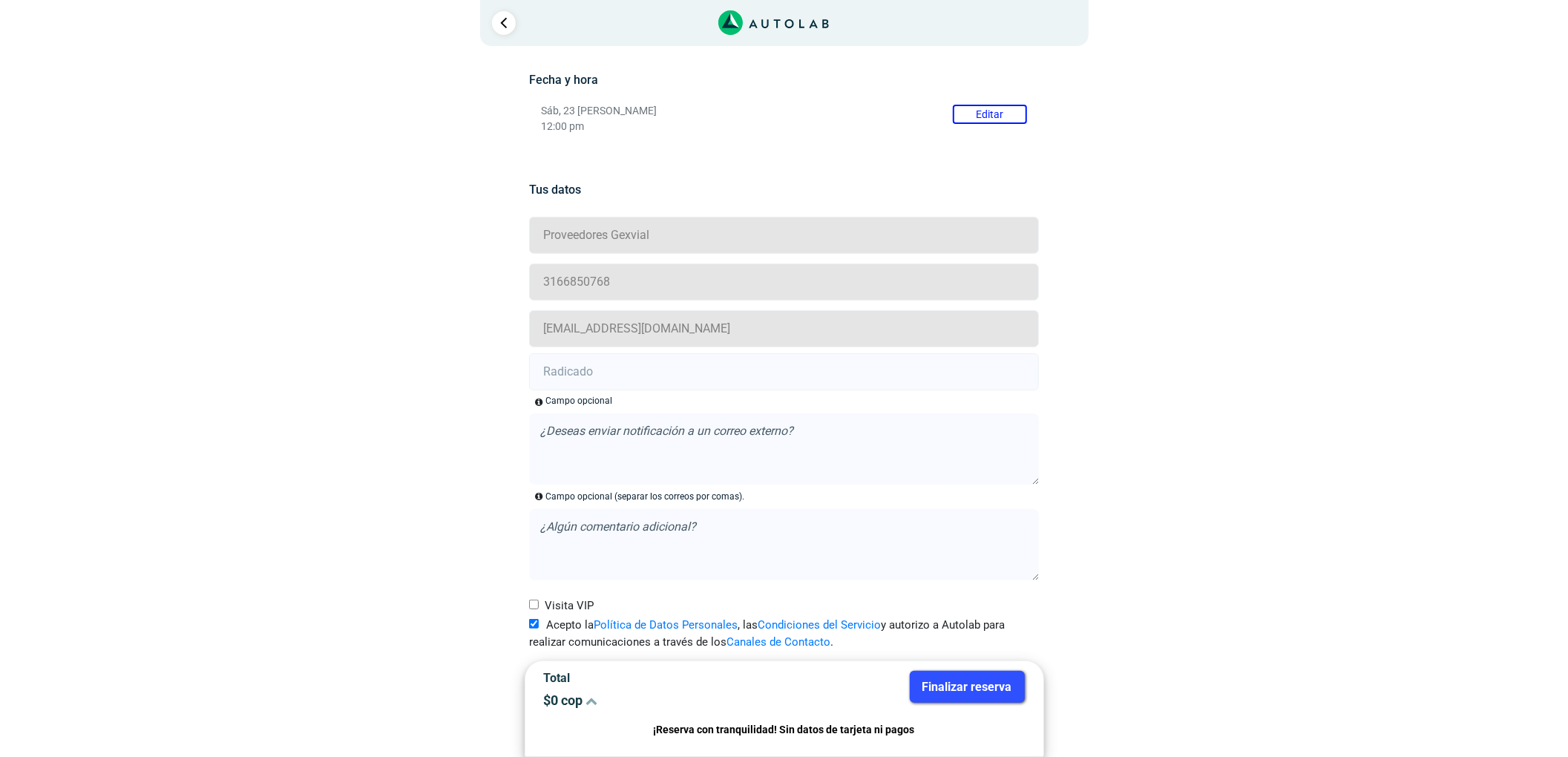
scroll to position [215, 0]
click at [579, 382] on input "text" at bounding box center [783, 371] width 510 height 37
click at [564, 356] on input "text" at bounding box center [783, 371] width 510 height 37
paste input "20900283"
type input "20900283"
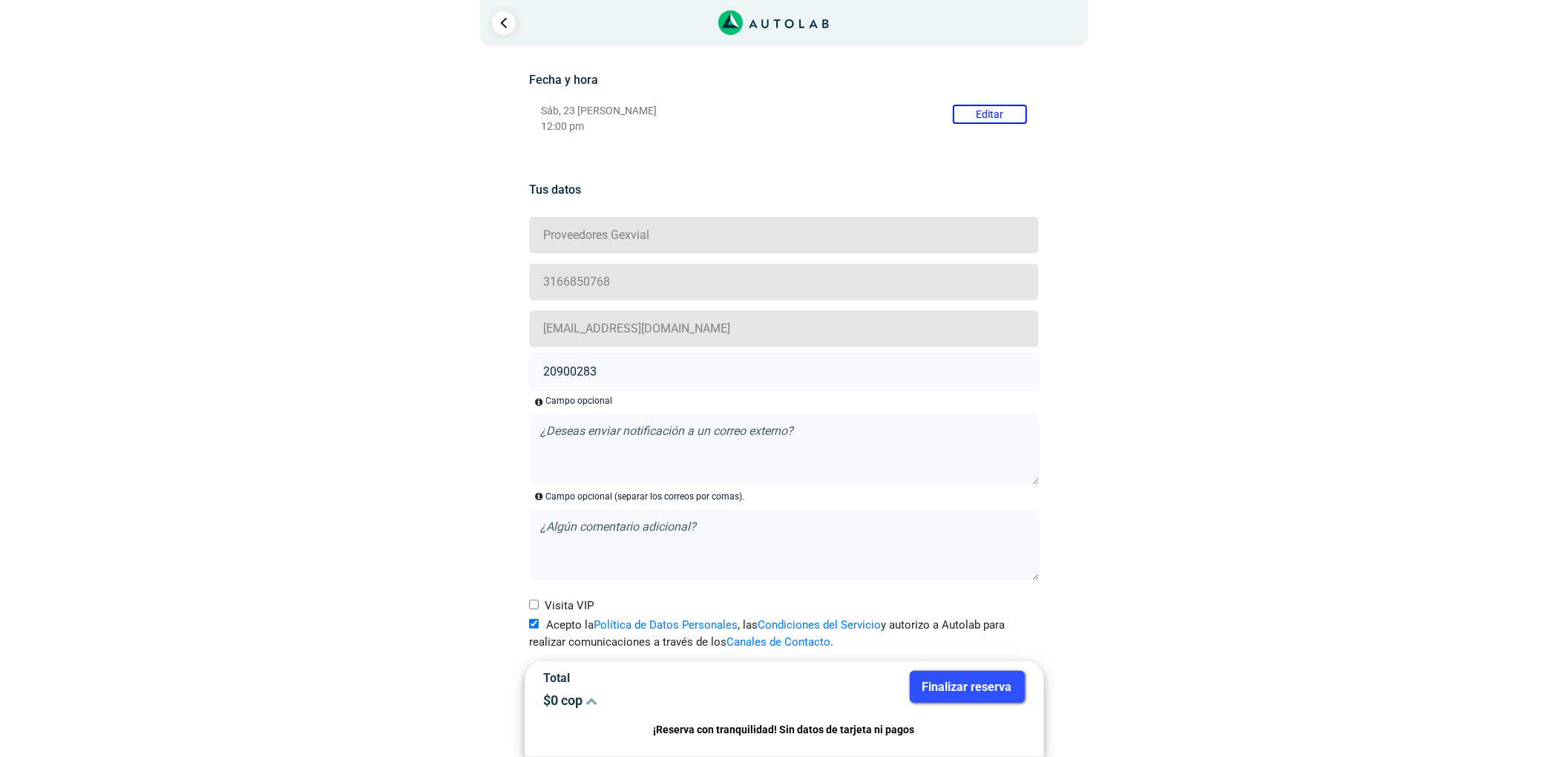
click at [937, 677] on button "Finalizar reserva" at bounding box center [966, 686] width 115 height 32
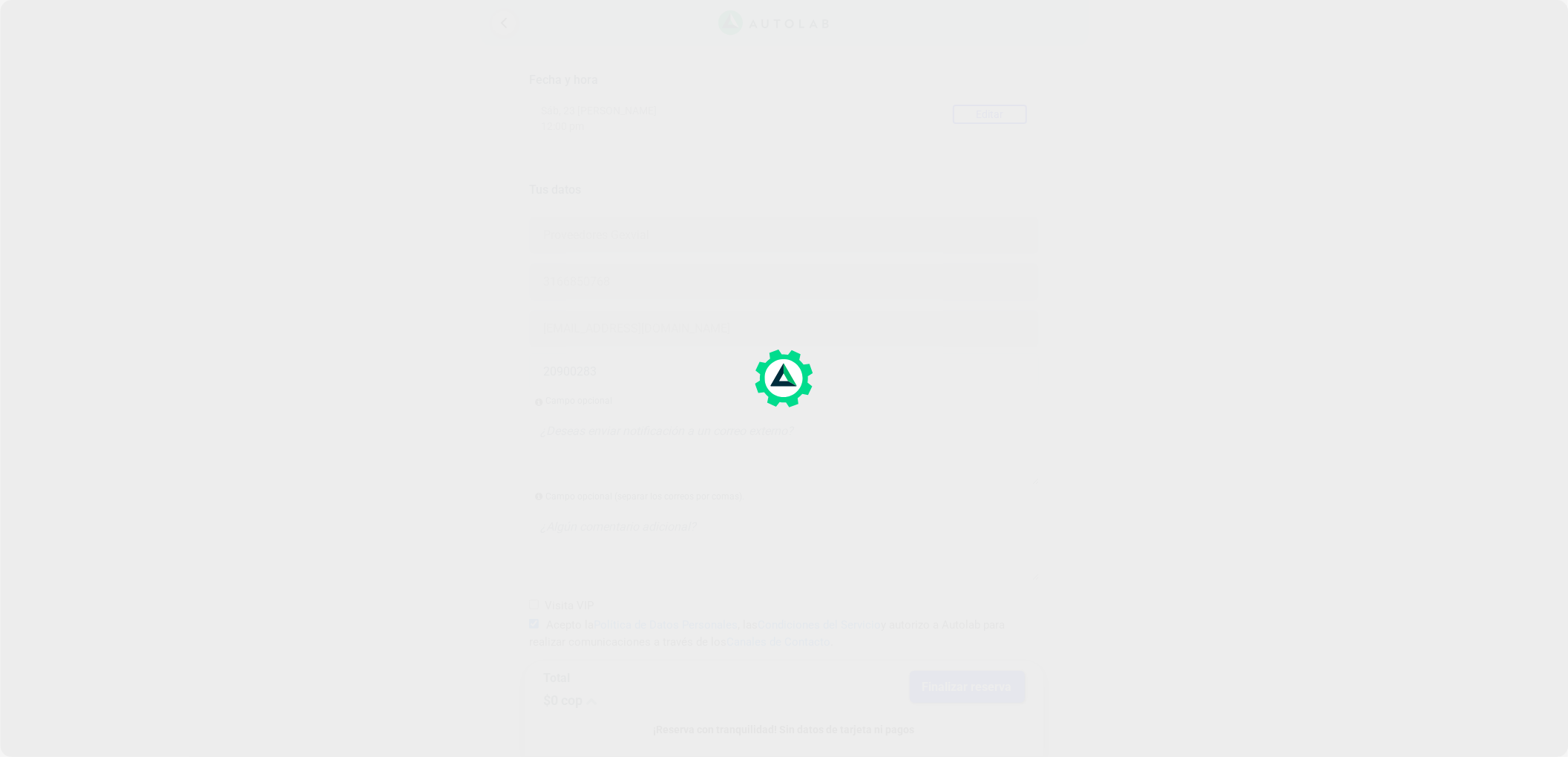
scroll to position [0, 0]
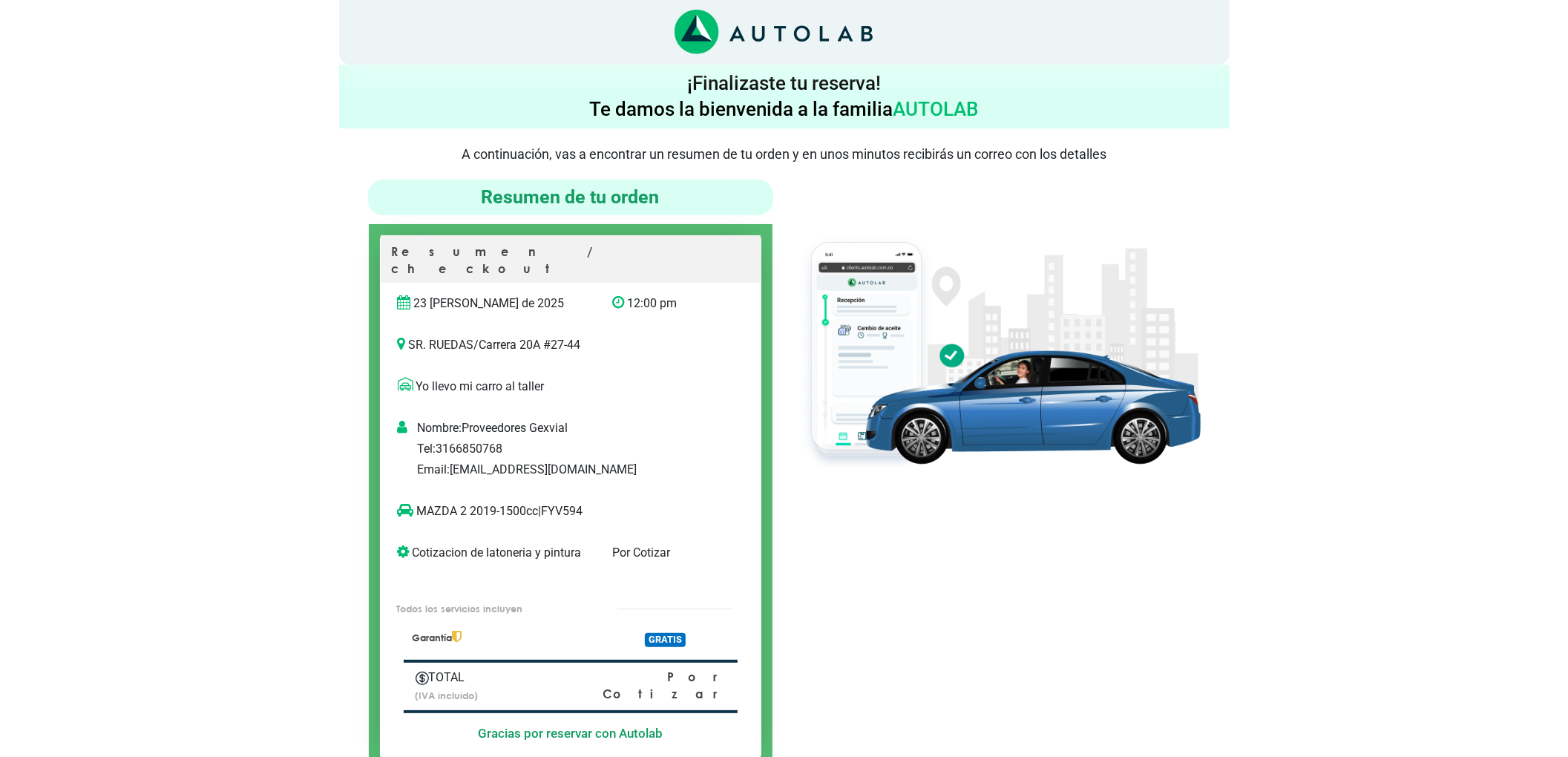
scroll to position [98, 0]
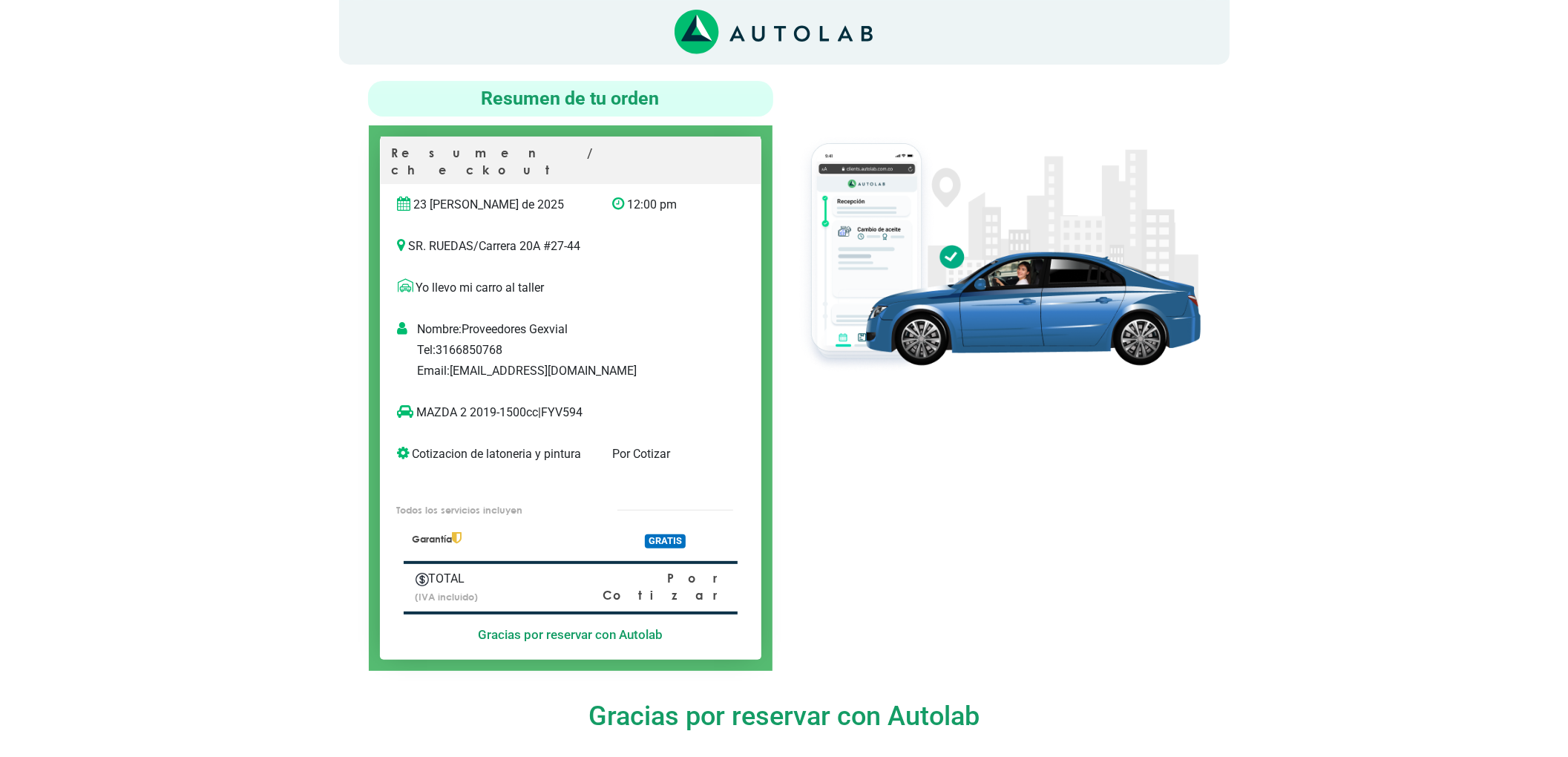
click at [573, 403] on p "MAZDA 2 2019-1500cc | FYV594" at bounding box center [555, 412] width 315 height 18
copy p "FYV594"
drag, startPoint x: 466, startPoint y: 392, endPoint x: 410, endPoint y: 394, distance: 56.0
click at [410, 403] on p "MAZDA 2 2019-1500cc | FYV594" at bounding box center [555, 412] width 315 height 18
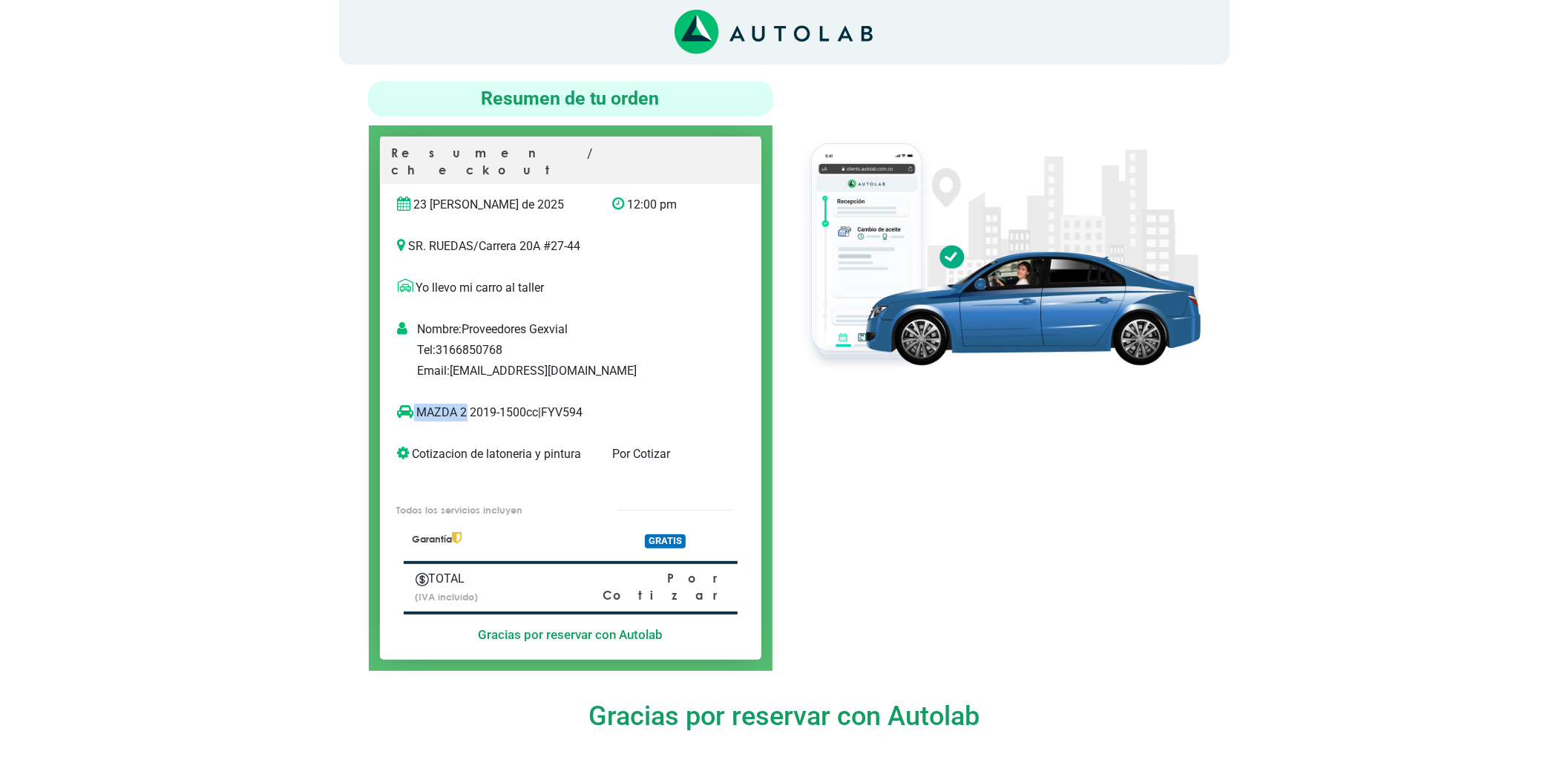
copy p "MAZDA 2"
drag, startPoint x: 773, startPoint y: 746, endPoint x: 785, endPoint y: 591, distance: 155.5
click at [771, 743] on div "¡Finalizaste tu reserva! [PERSON_NAME] la [PERSON_NAME] AUTOLAB A continuación,…" at bounding box center [784, 625] width 890 height 1319
